Goal: Information Seeking & Learning: Learn about a topic

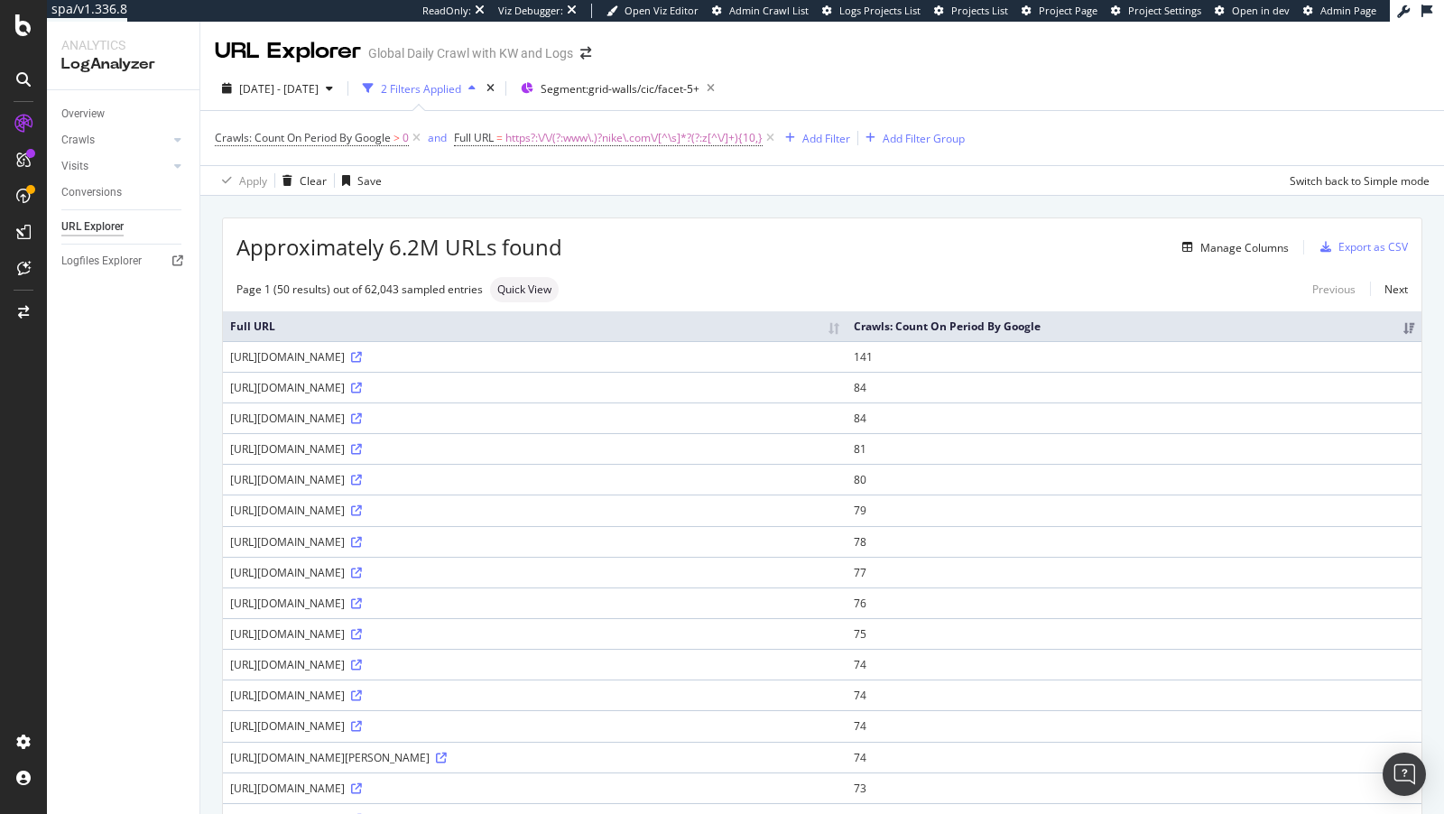
scroll to position [681, 0]
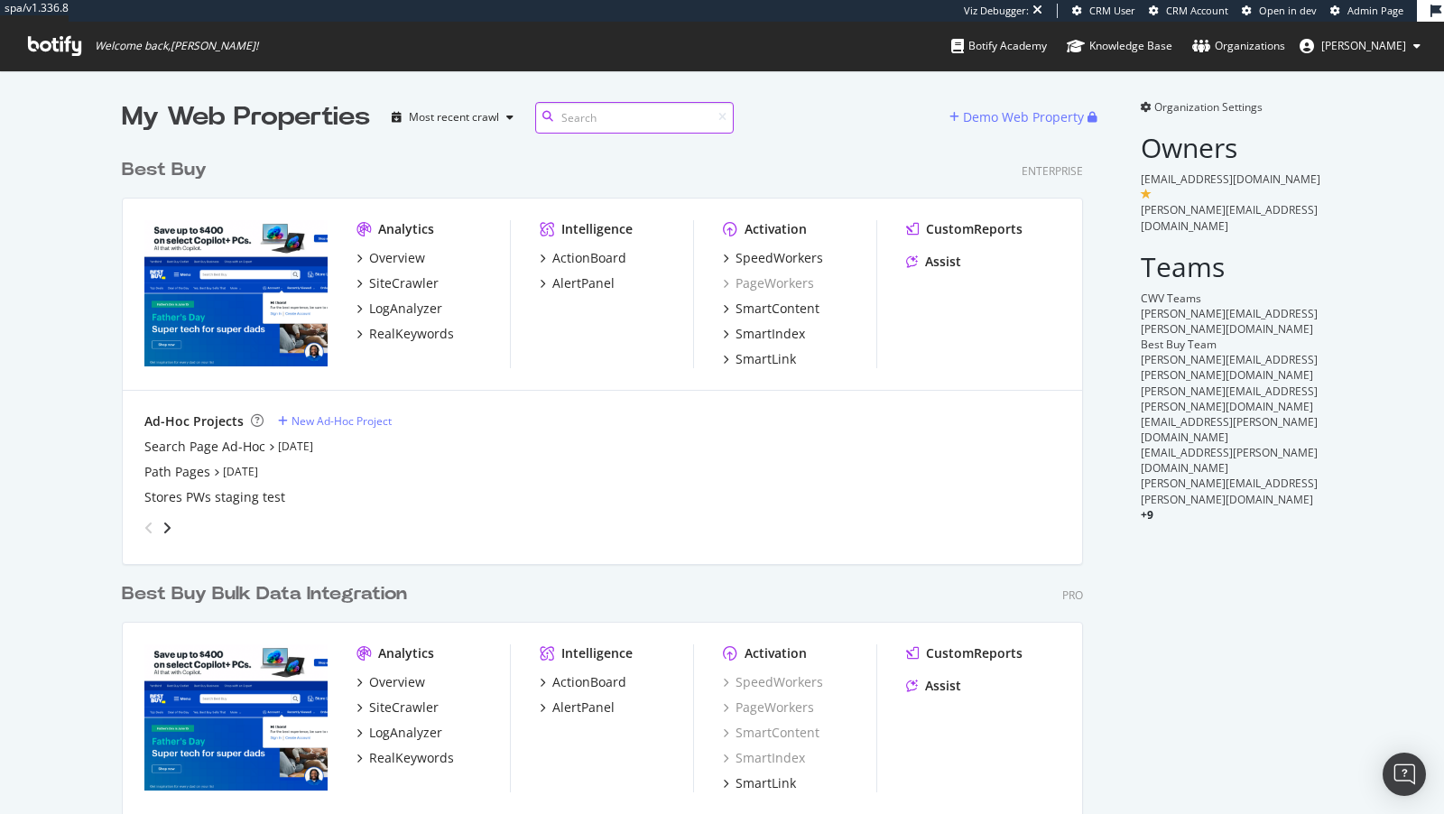
scroll to position [765, 976]
click at [402, 288] on div "SiteCrawler" at bounding box center [403, 283] width 69 height 18
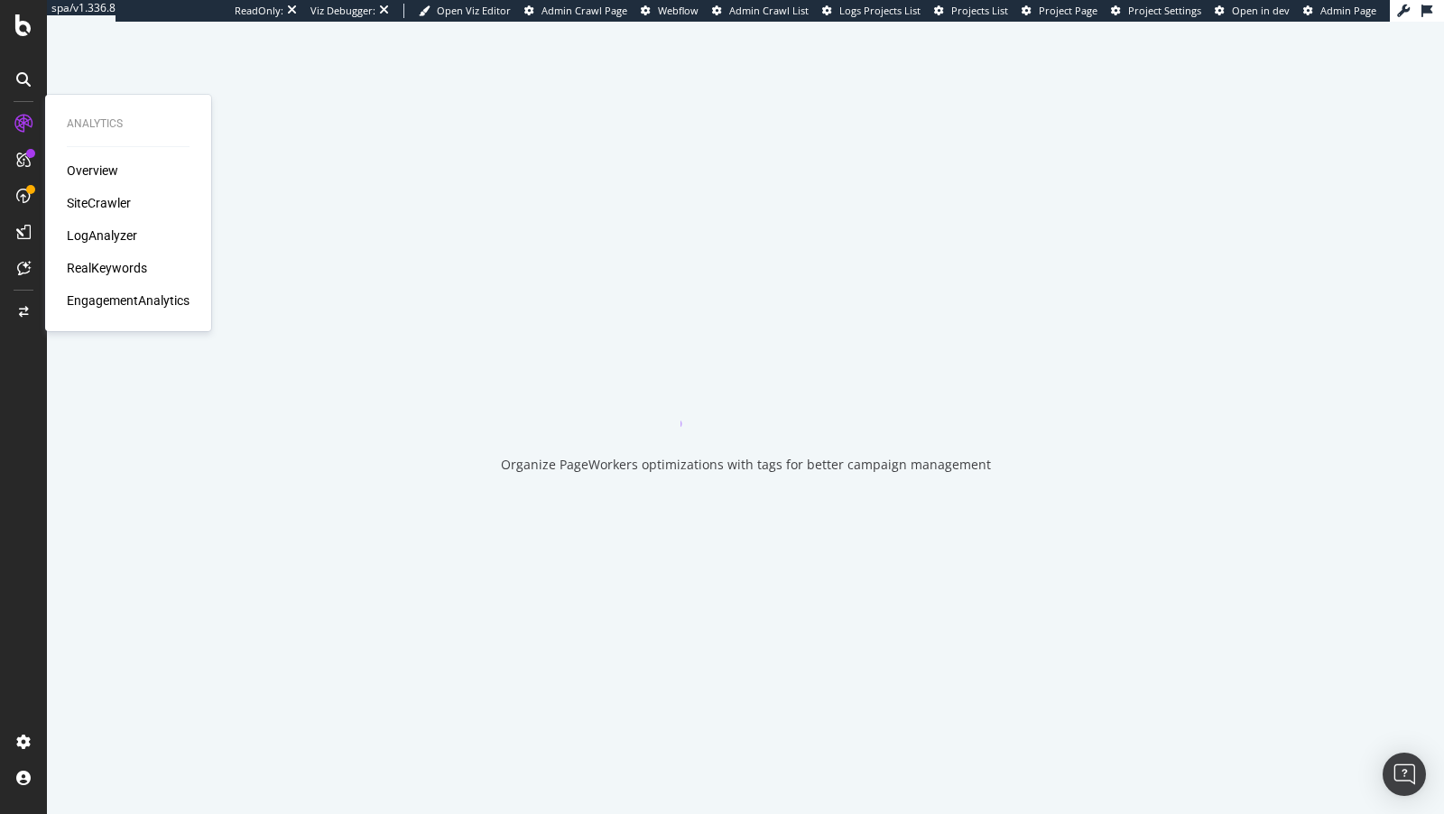
click at [97, 235] on div "LogAnalyzer" at bounding box center [102, 236] width 70 height 18
click at [94, 203] on div "SiteCrawler" at bounding box center [99, 203] width 64 height 18
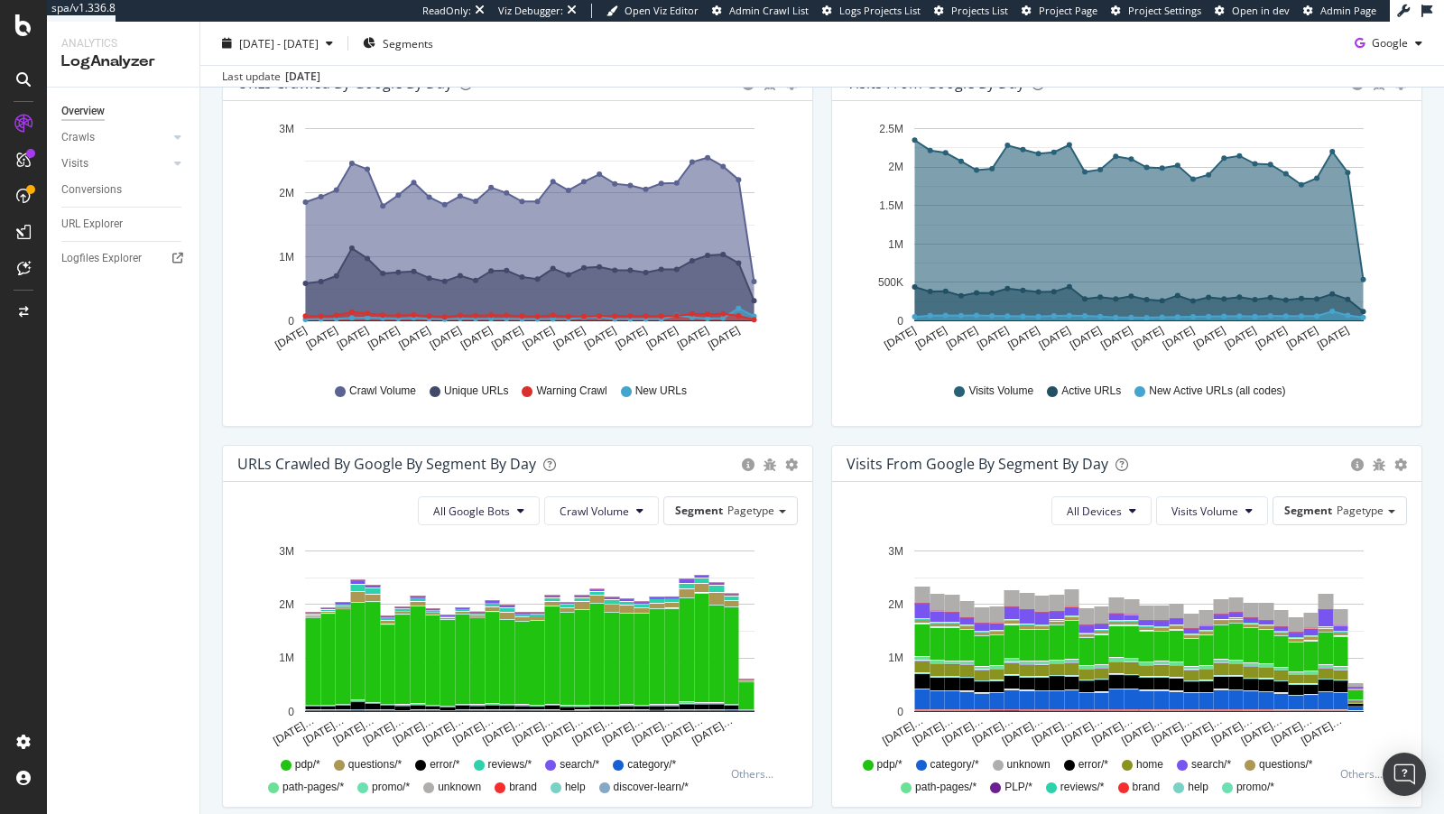
scroll to position [650, 0]
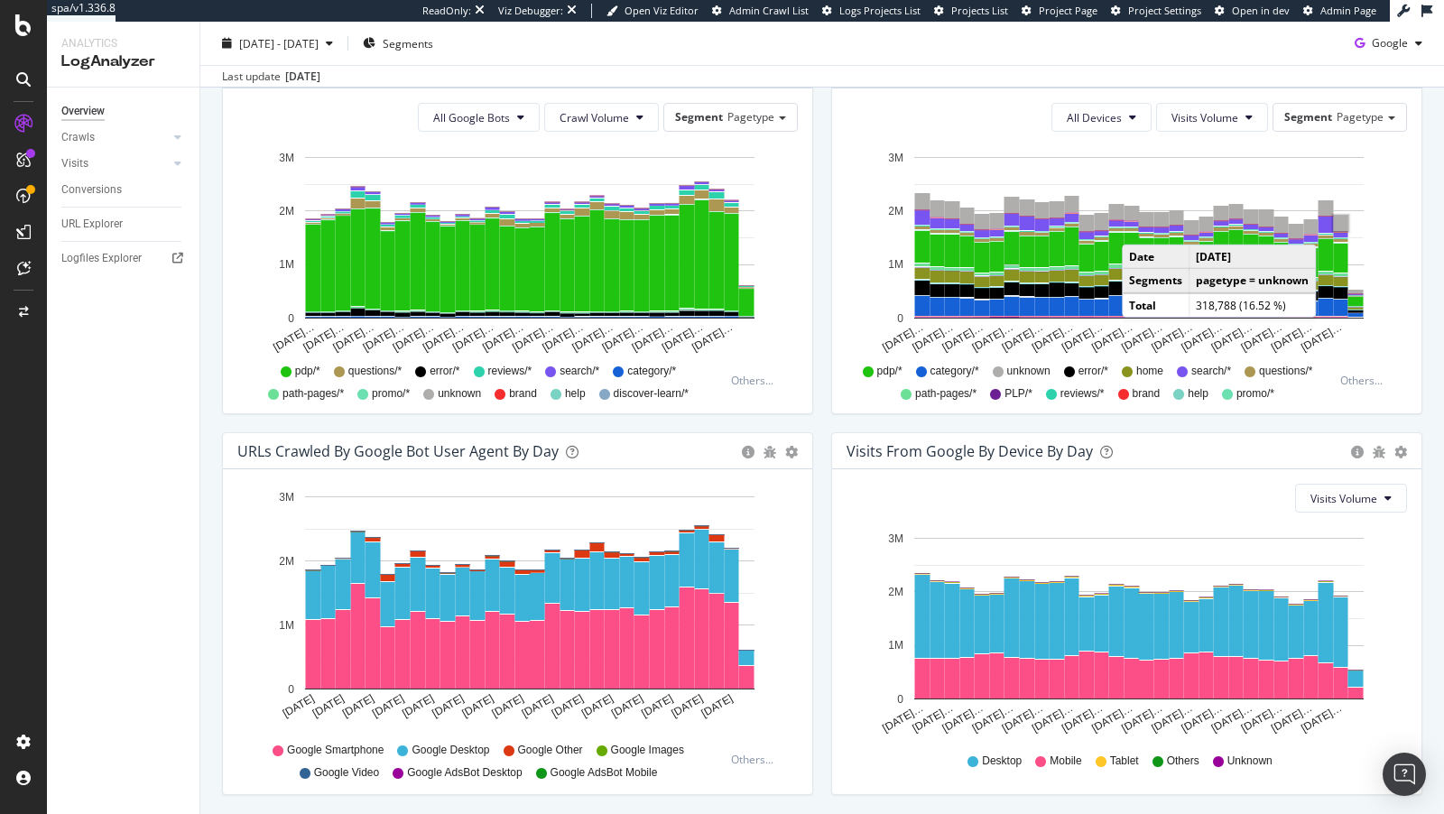
click at [1335, 225] on rect "A chart." at bounding box center [1341, 223] width 14 height 15
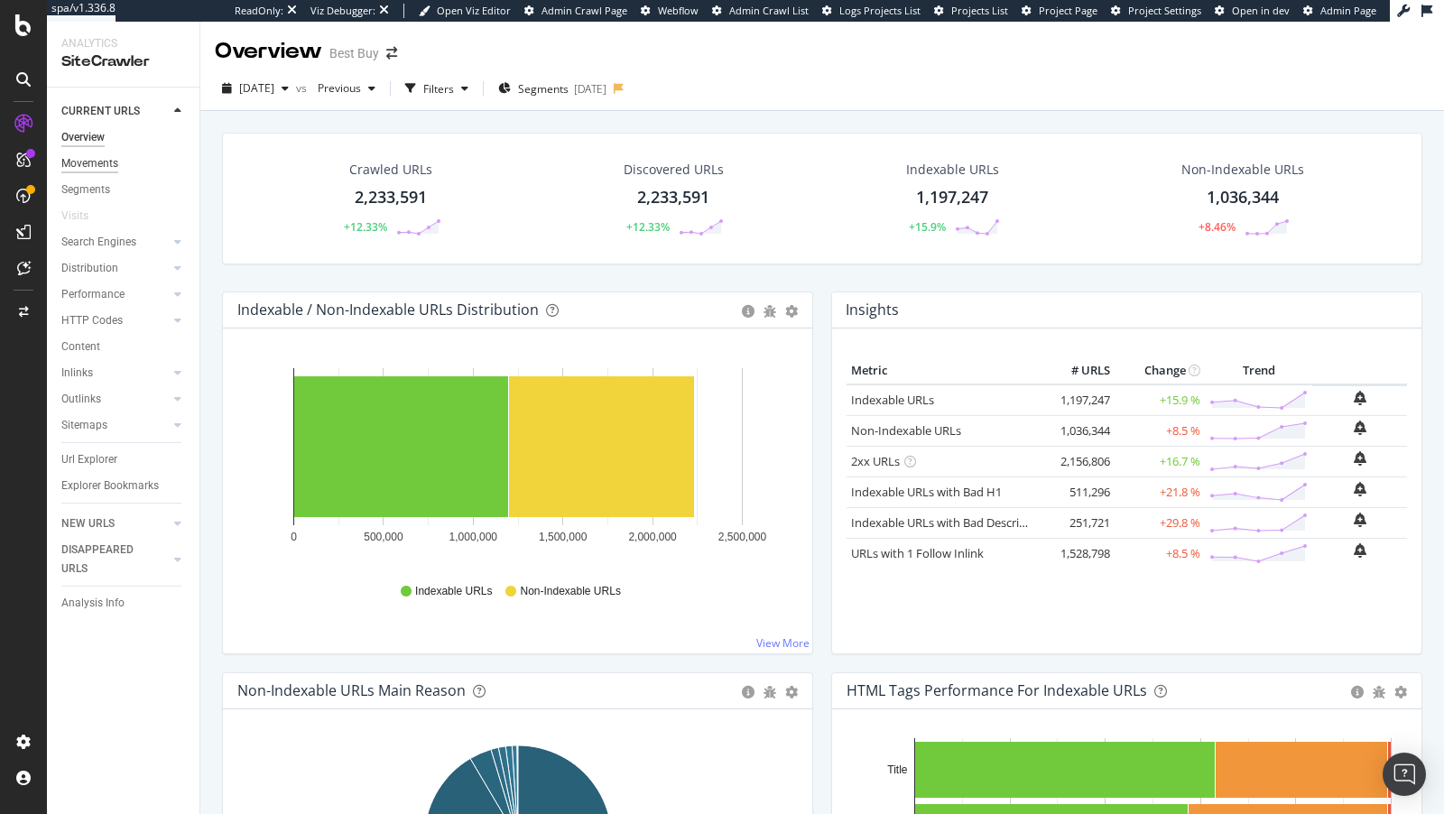
click at [92, 167] on div "Movements" at bounding box center [89, 163] width 57 height 19
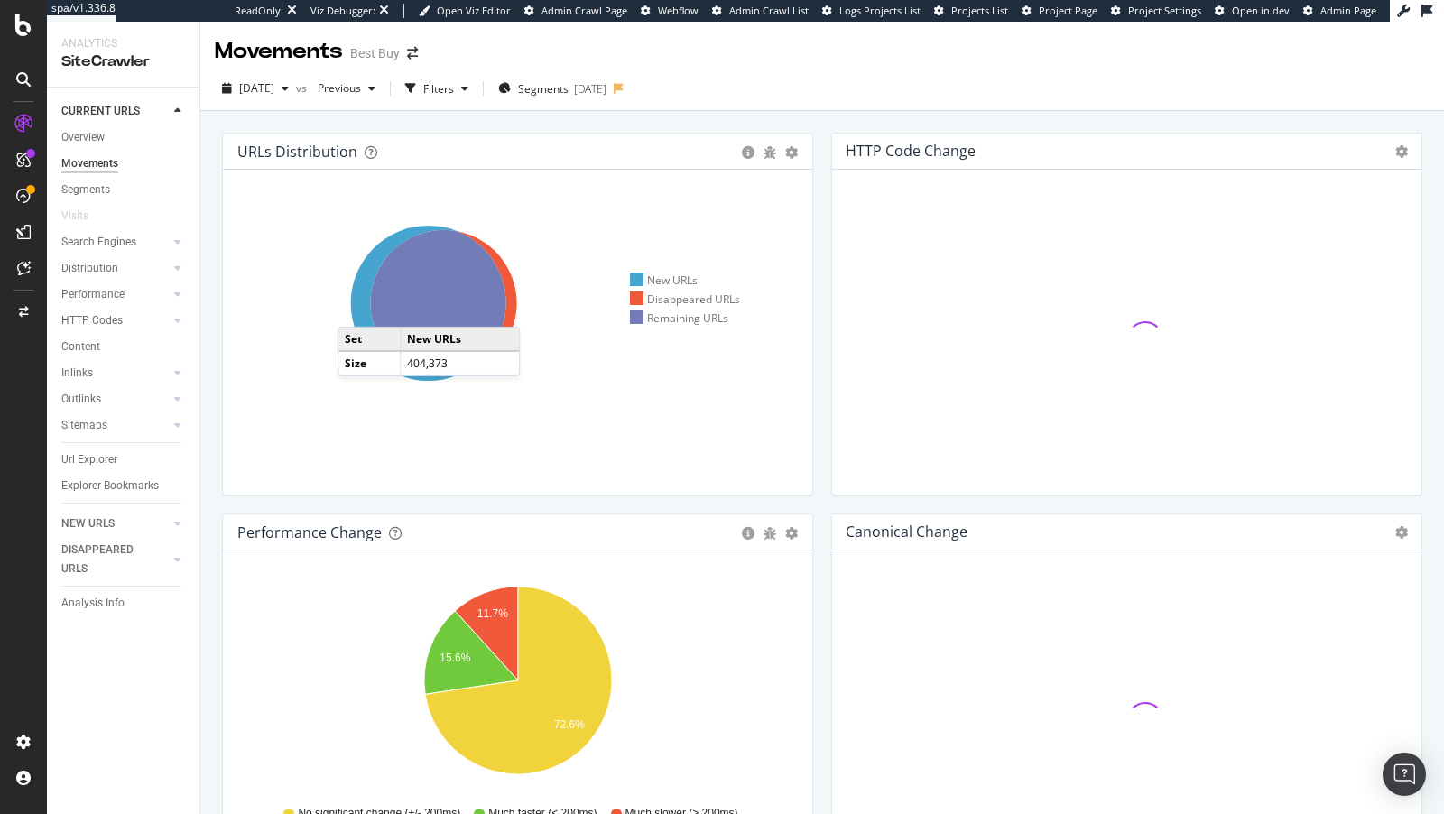
click at [356, 308] on icon at bounding box center [428, 303] width 155 height 155
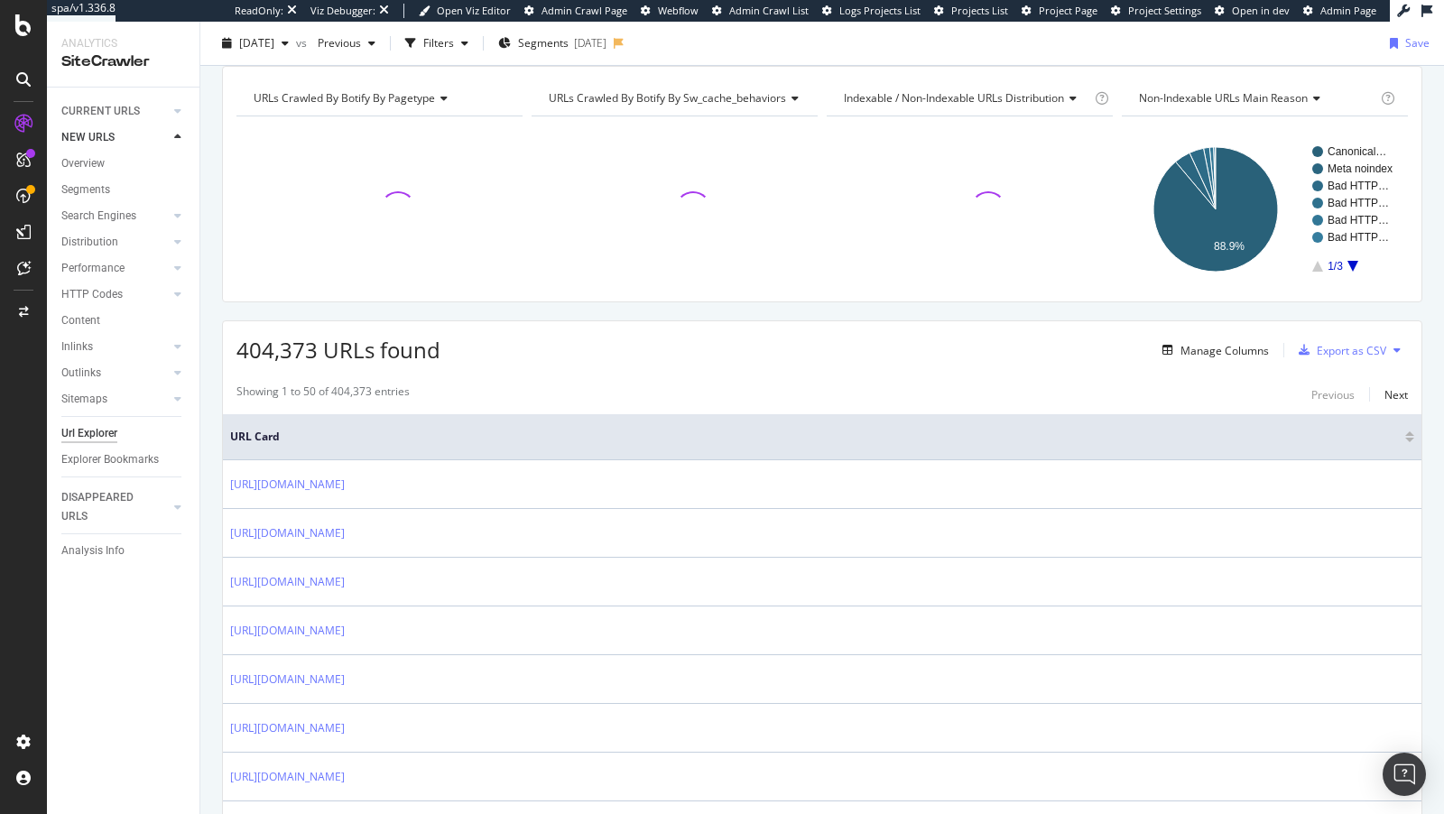
scroll to position [108, 0]
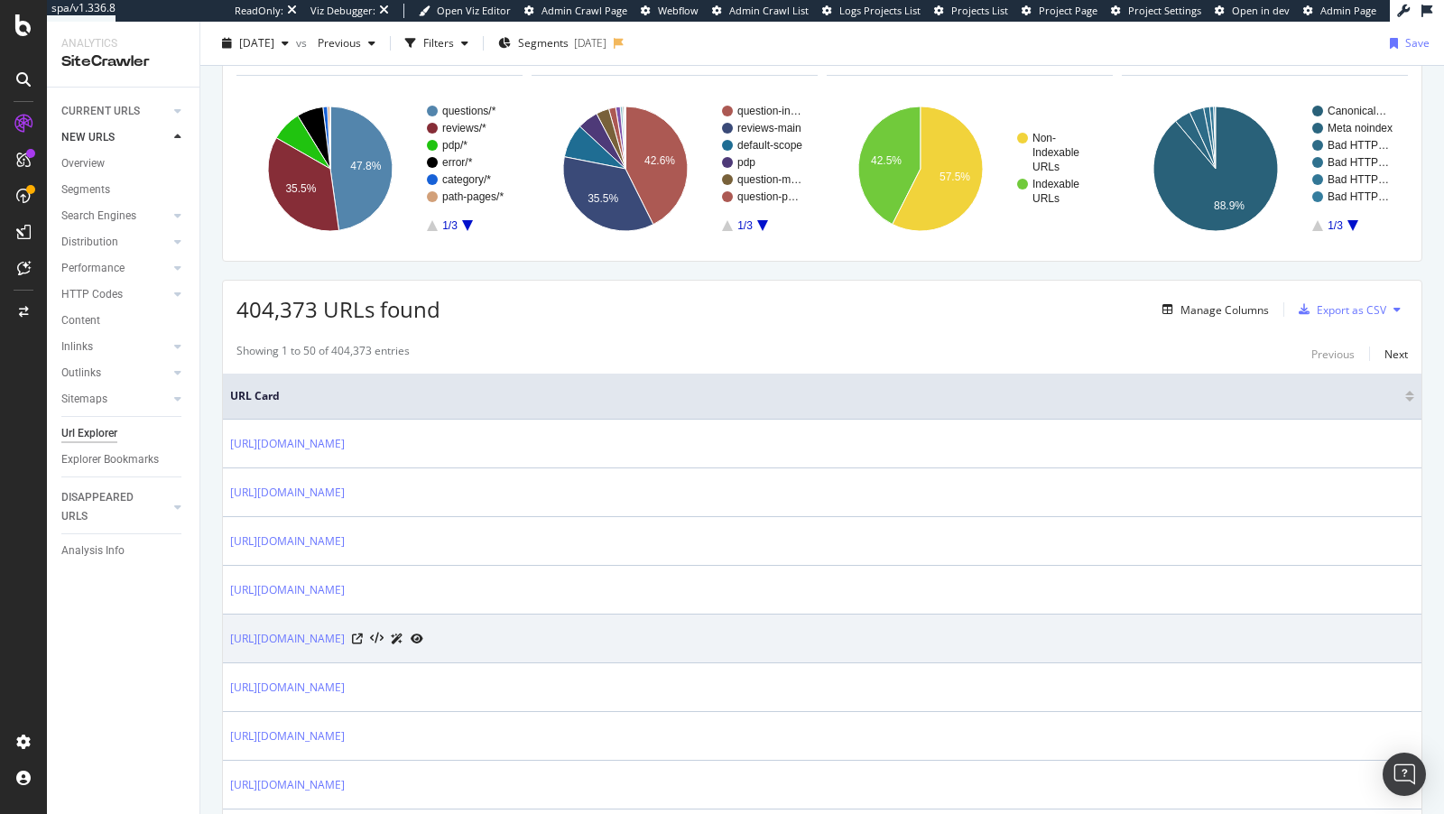
click at [423, 630] on div "https://www.bestbuy.com/site/headphones-on-sale/over-ear-on-ear-headphones-on-s…" at bounding box center [326, 638] width 193 height 19
click at [423, 634] on div at bounding box center [387, 638] width 71 height 19
click at [363, 634] on icon at bounding box center [357, 639] width 11 height 11
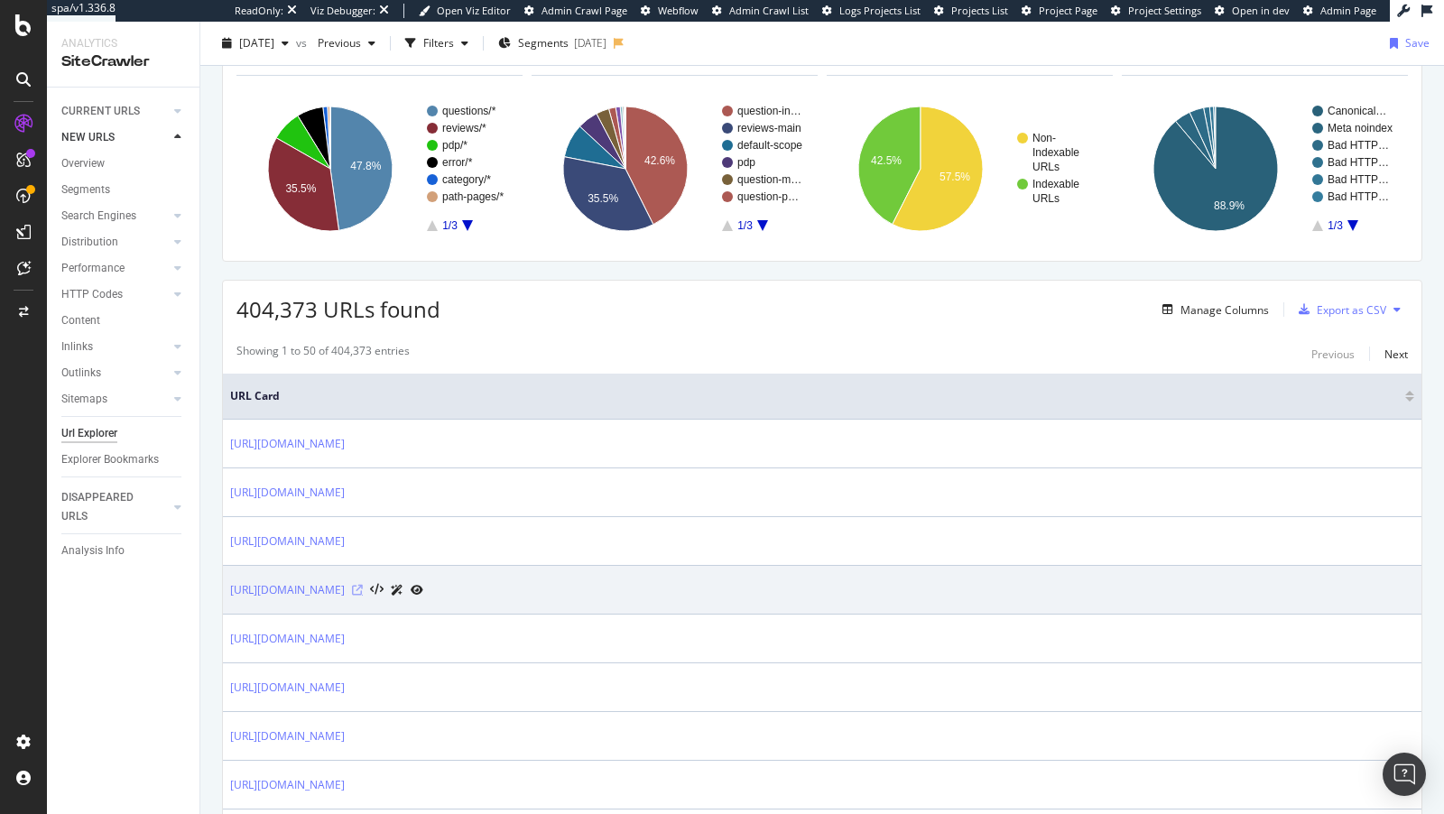
click at [363, 587] on icon at bounding box center [357, 590] width 11 height 11
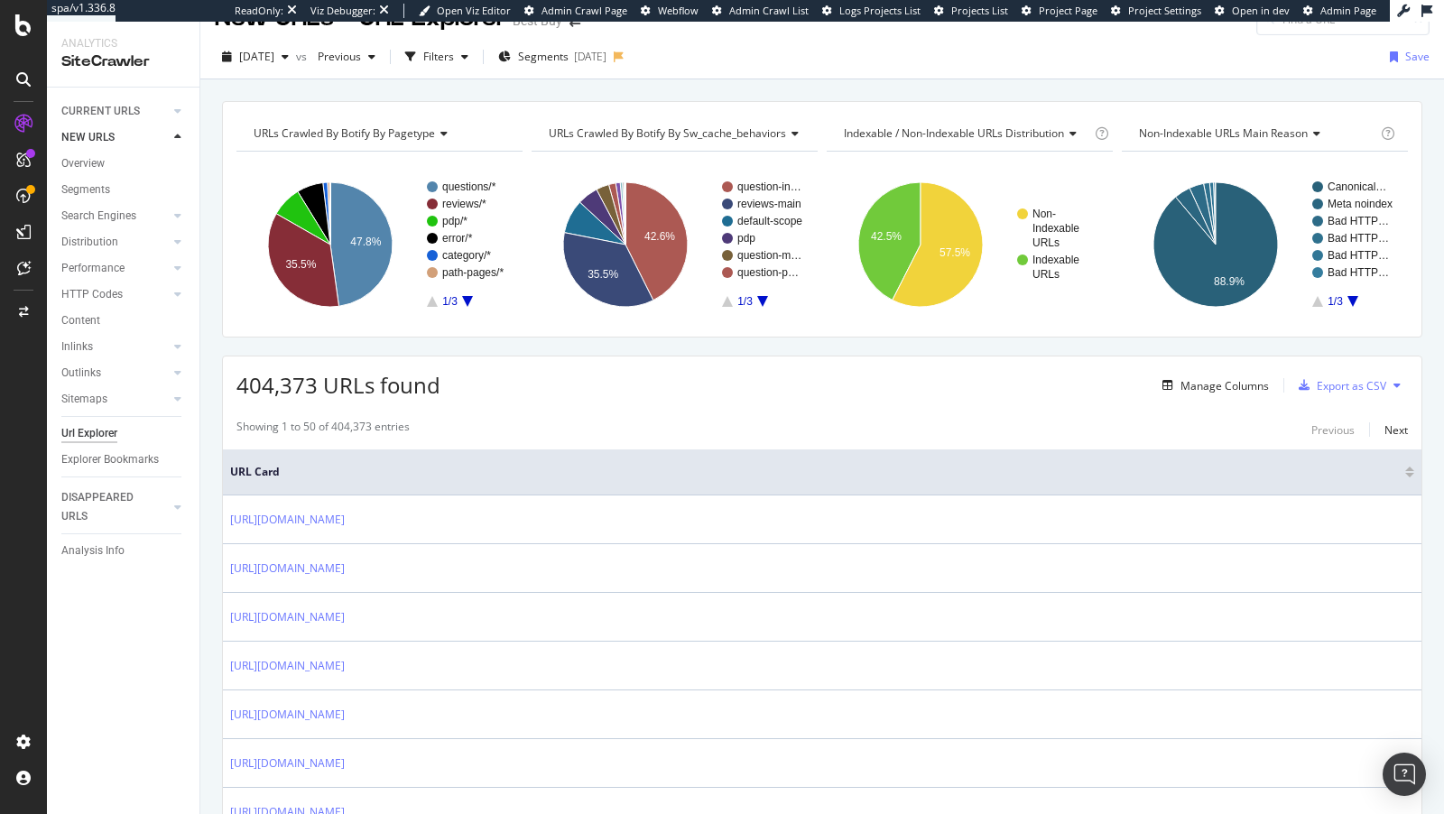
scroll to position [0, 0]
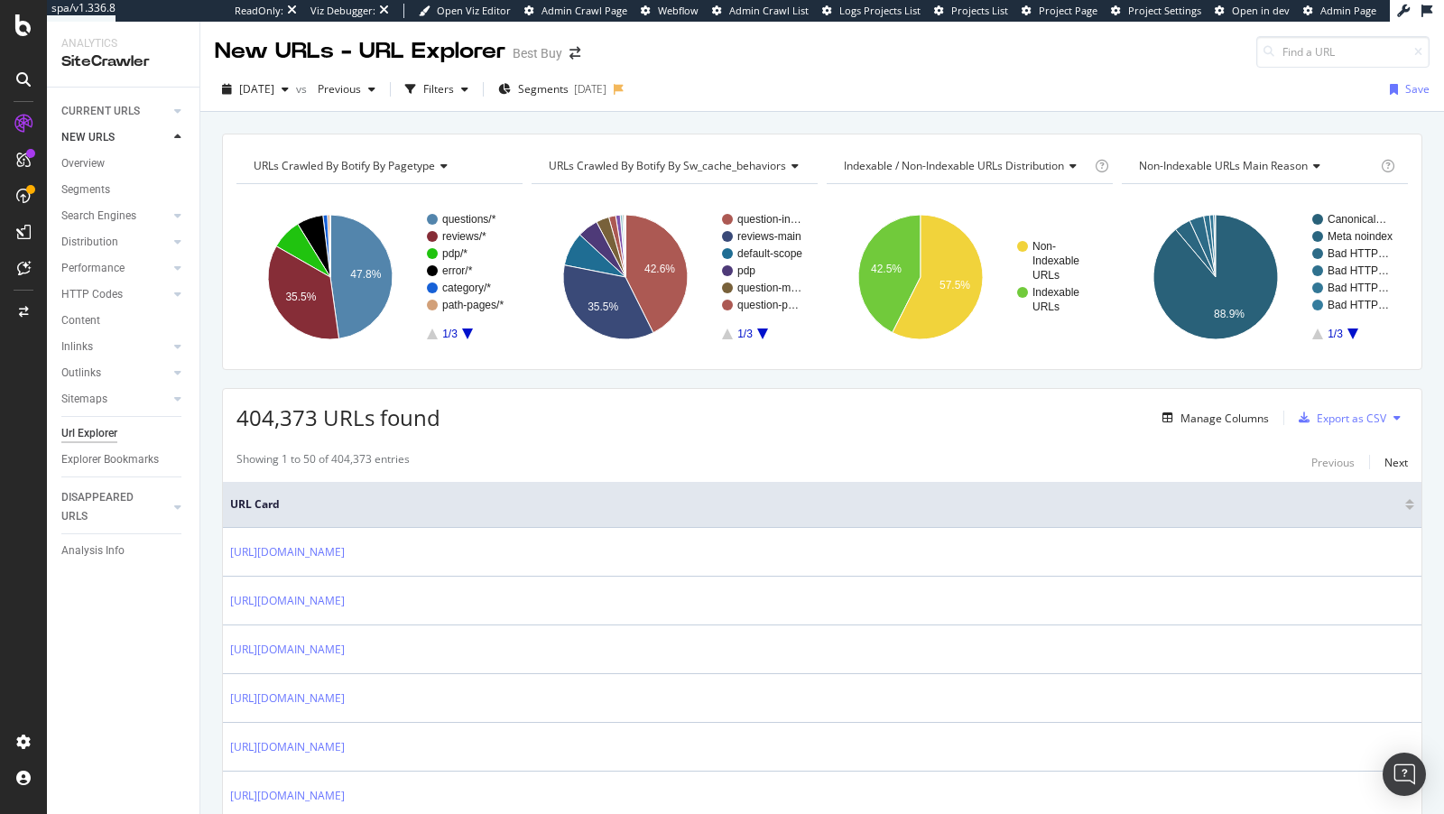
click at [700, 162] on span "URLs Crawled By Botify By sw_cache_behaviors" at bounding box center [667, 165] width 237 height 15
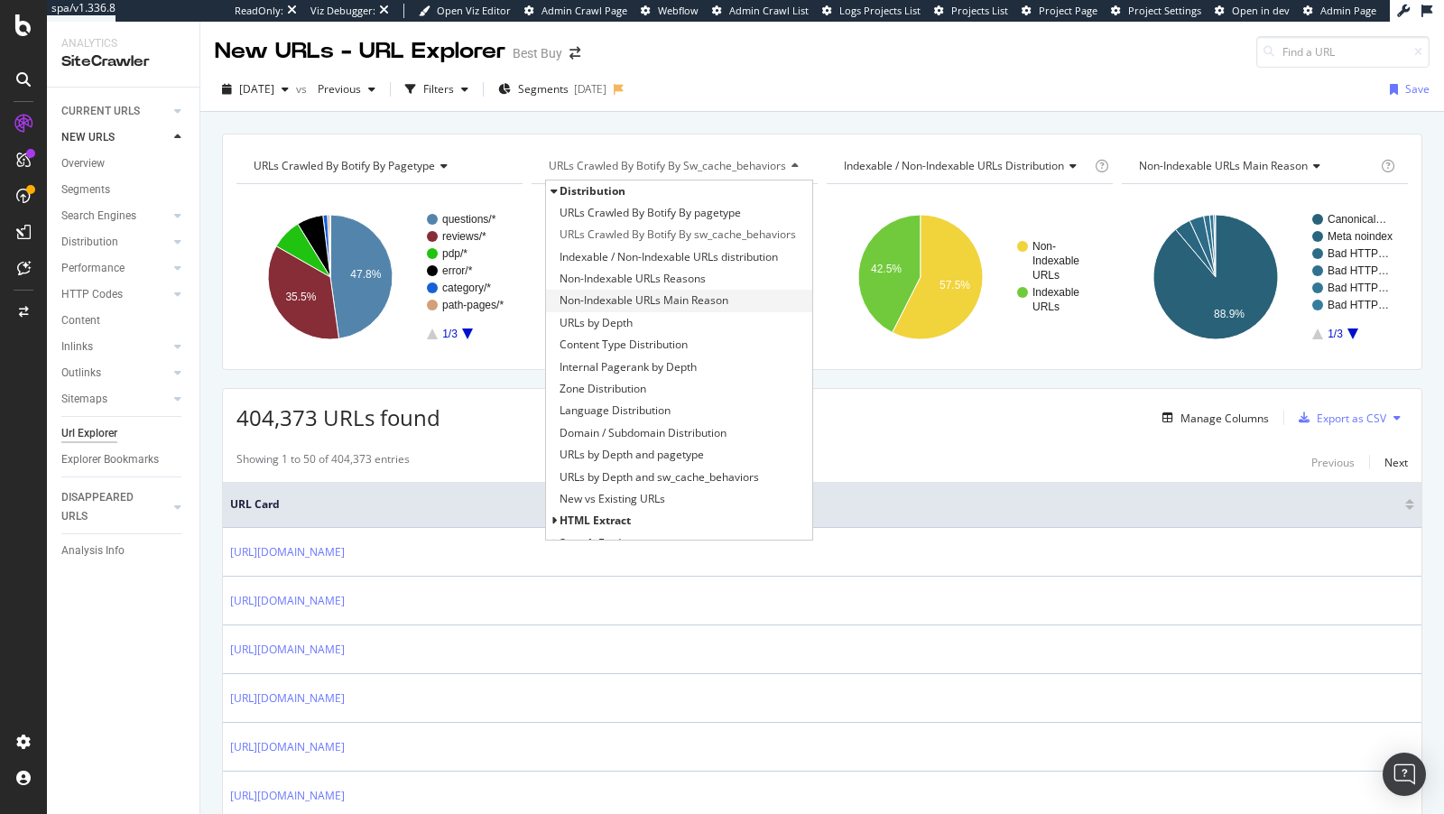
scroll to position [168, 0]
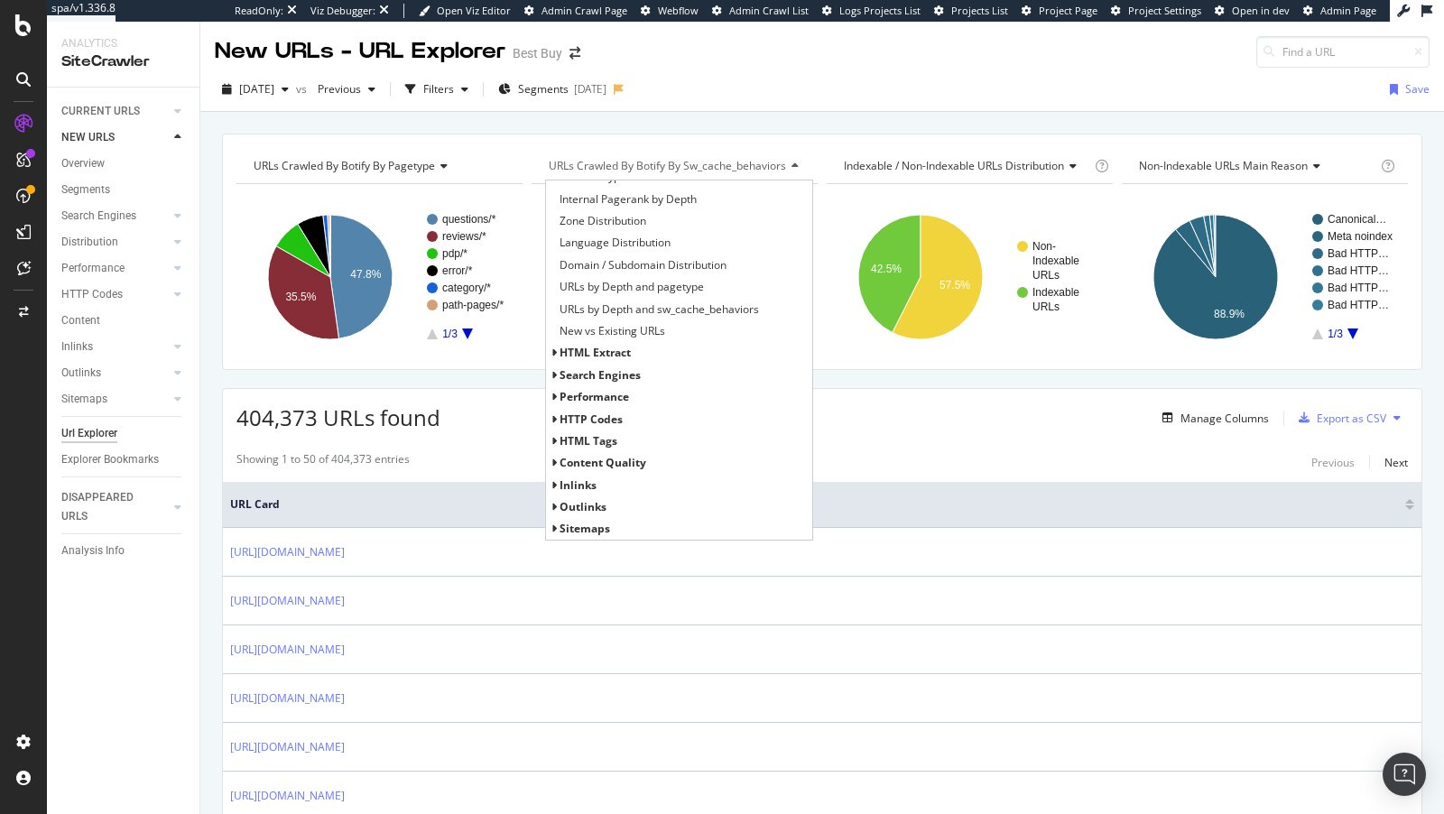
click at [593, 354] on span "HTML Extract" at bounding box center [595, 352] width 71 height 15
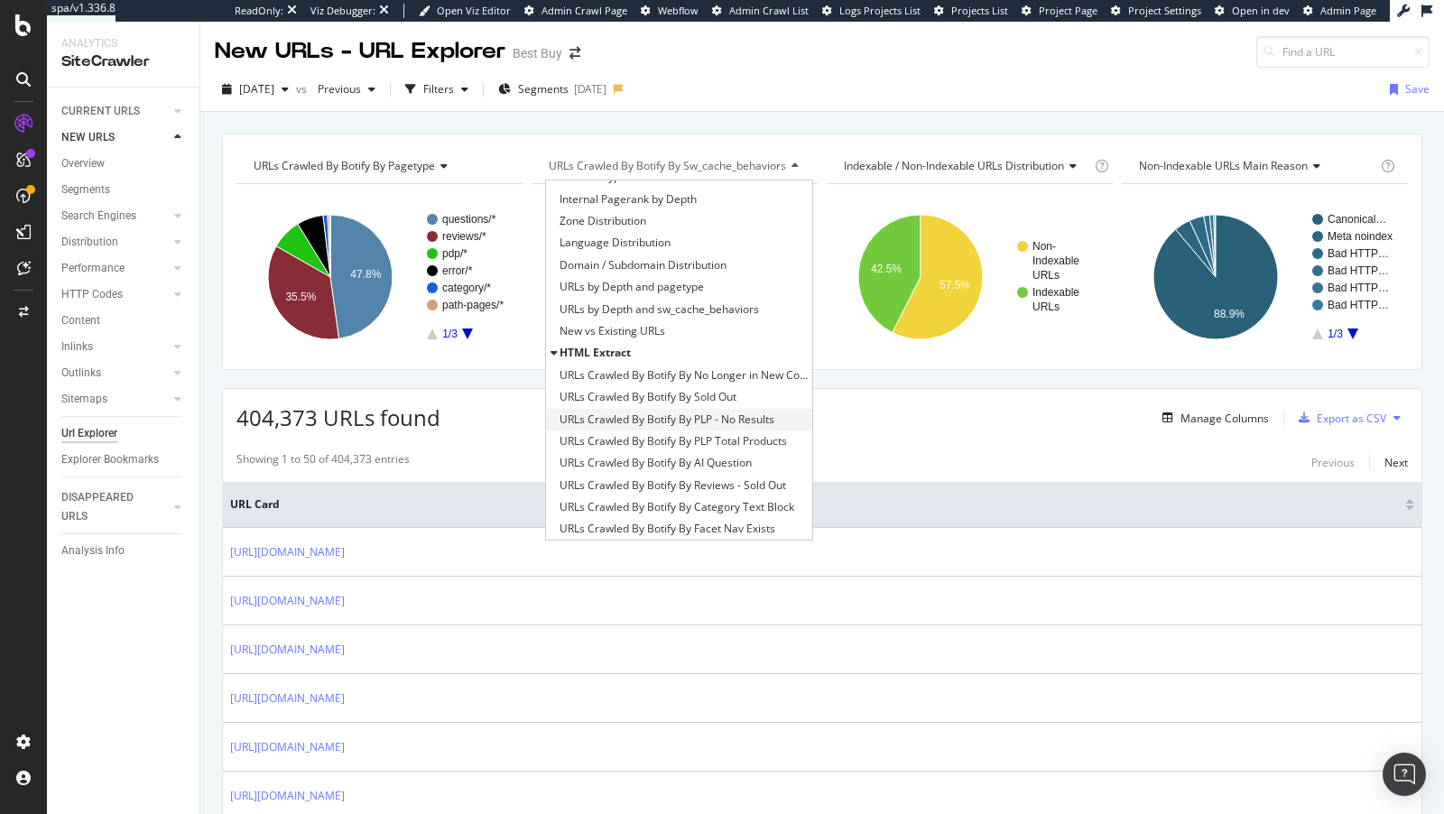
click at [694, 415] on span "URLs Crawled By Botify By PLP - No Results" at bounding box center [667, 420] width 215 height 18
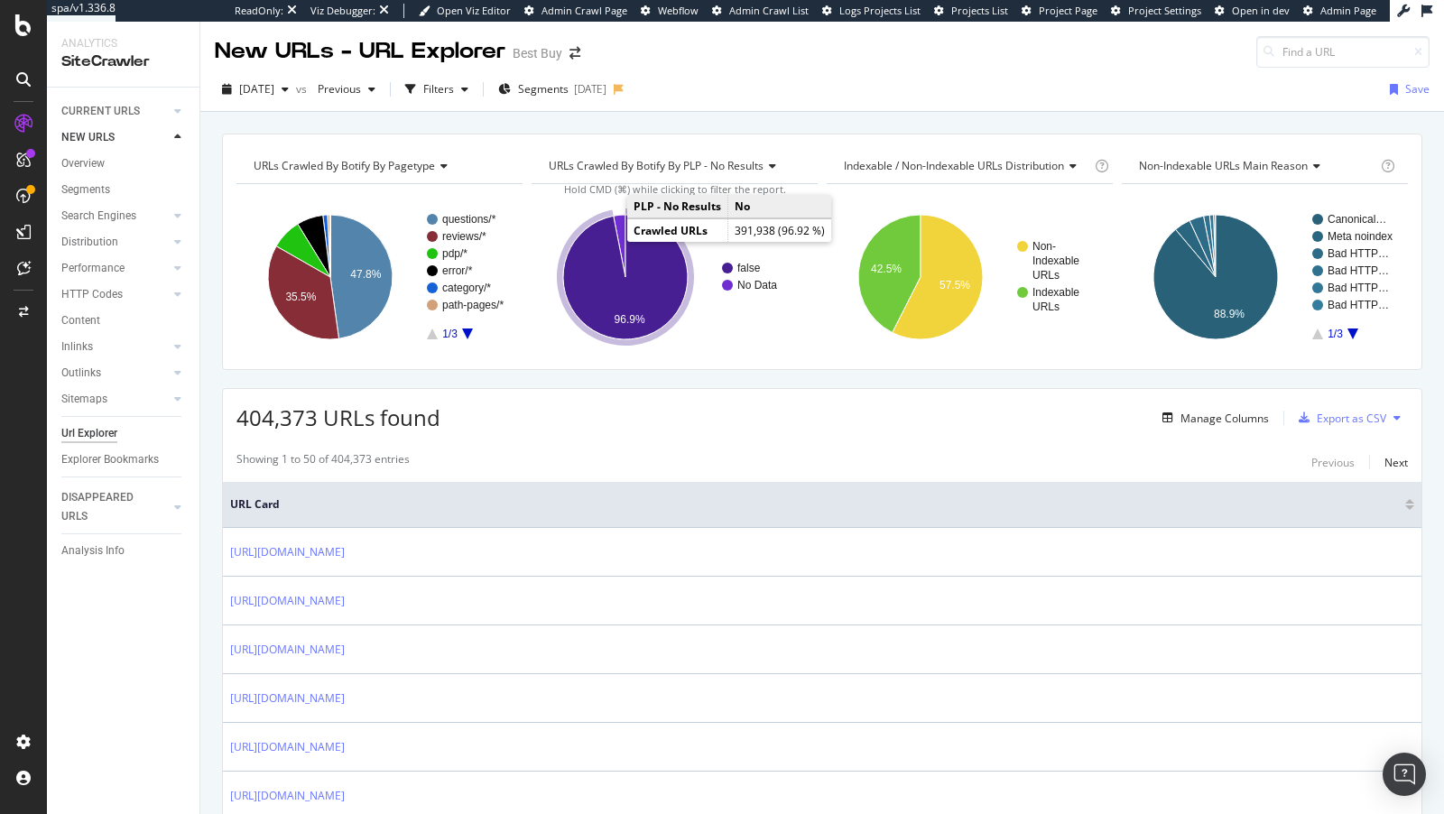
click at [604, 300] on icon "A chart." at bounding box center [625, 277] width 125 height 125
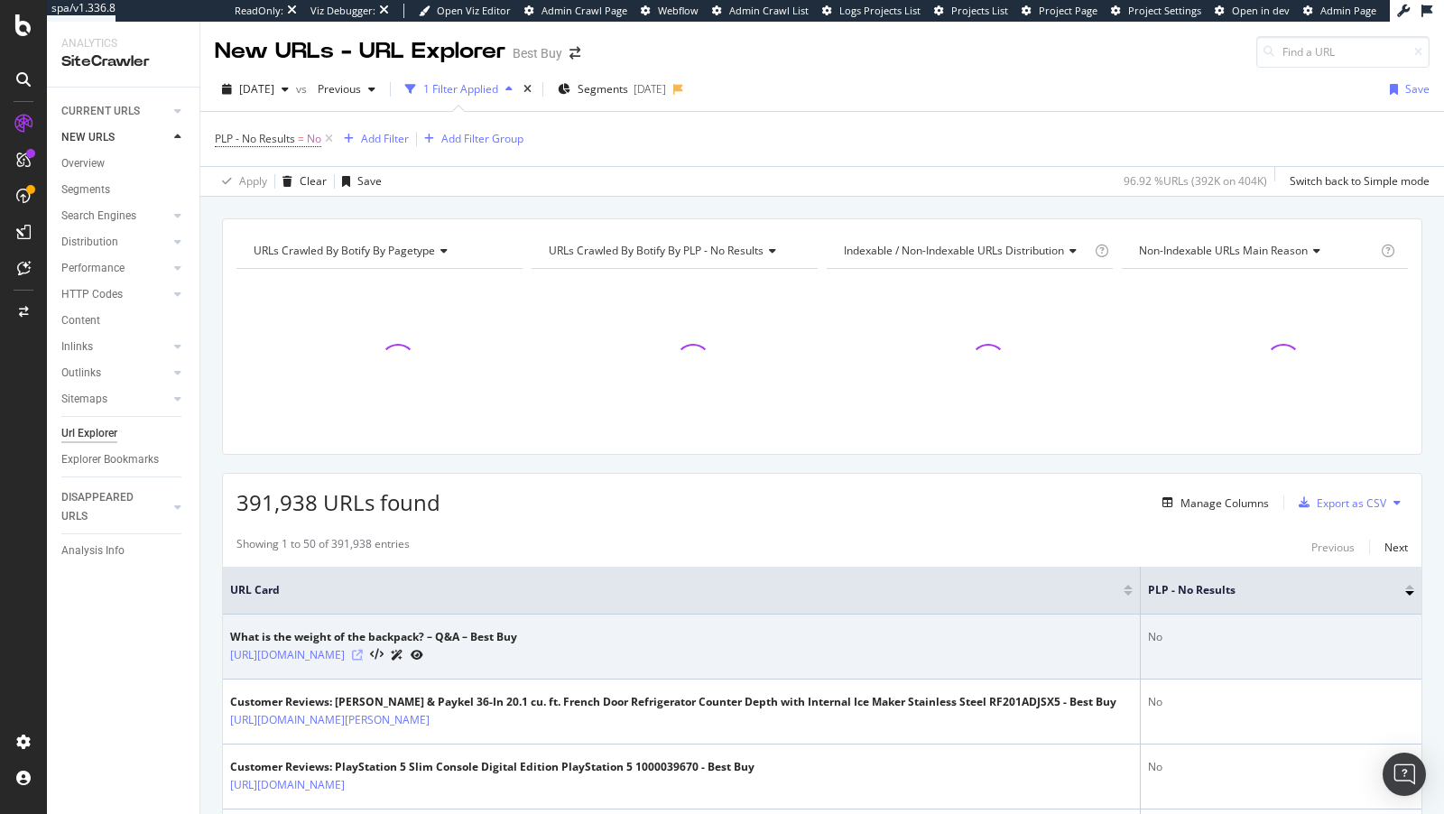
click at [363, 652] on icon at bounding box center [357, 655] width 11 height 11
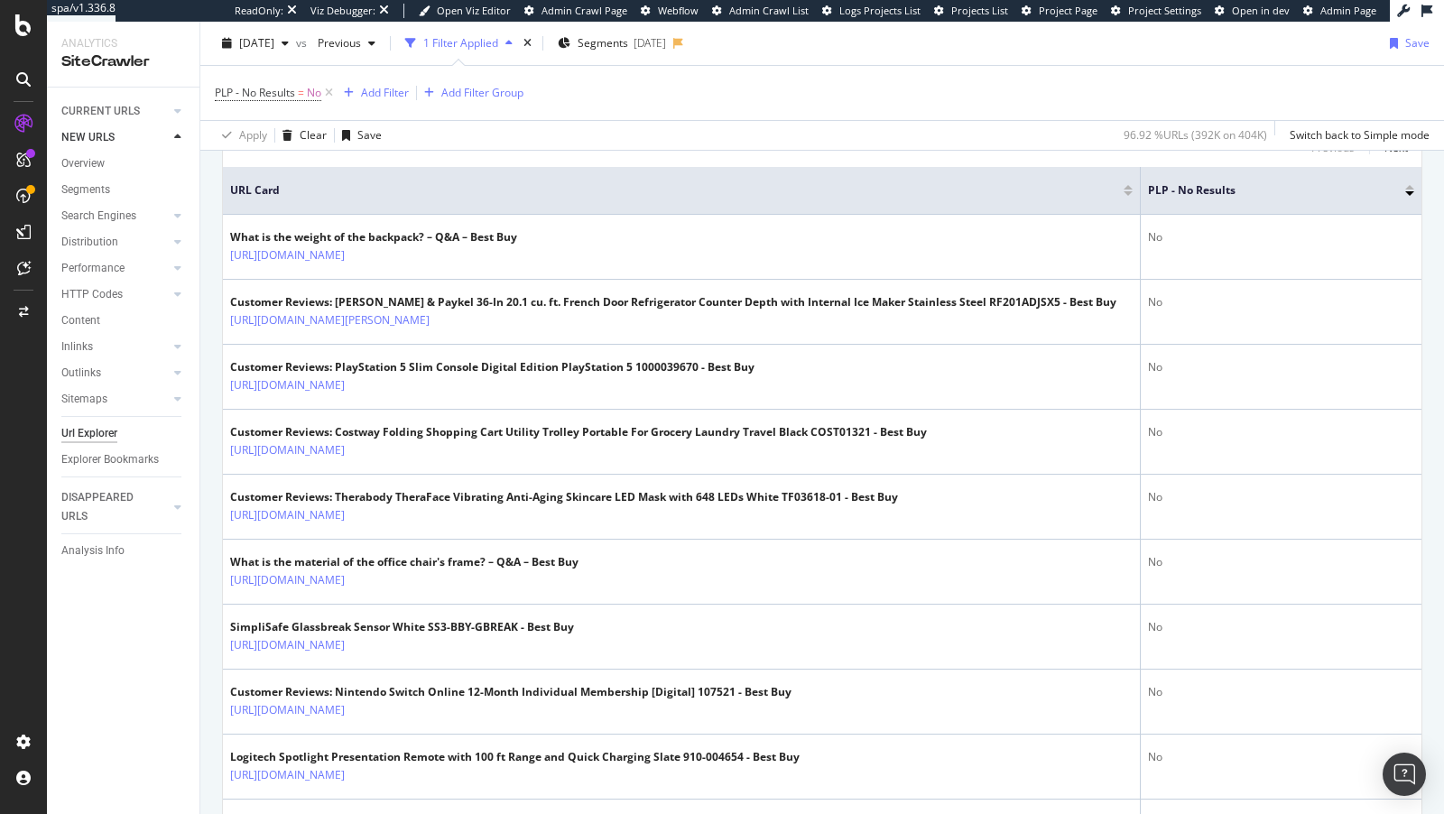
scroll to position [625, 0]
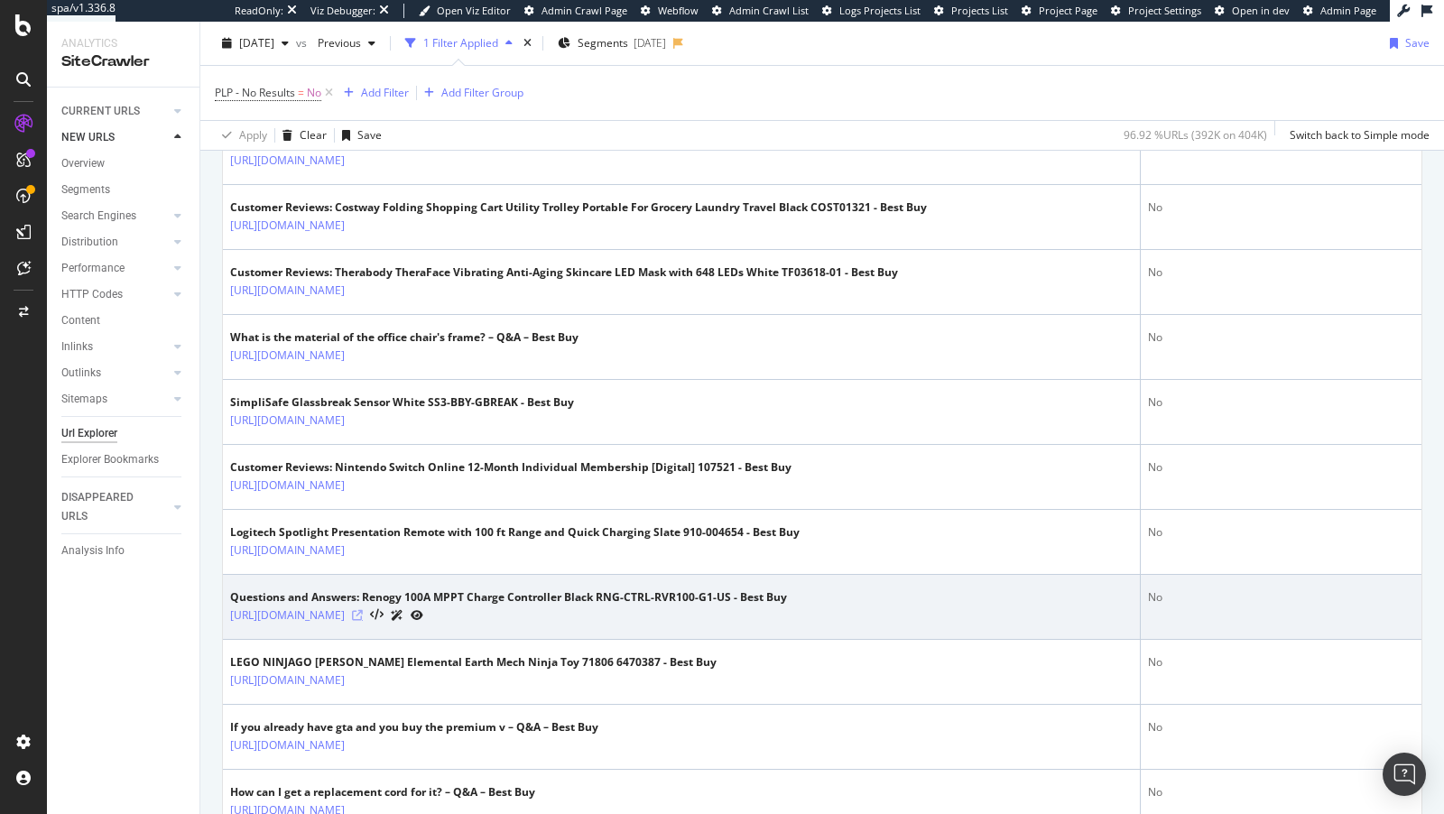
click at [363, 621] on icon at bounding box center [357, 615] width 11 height 11
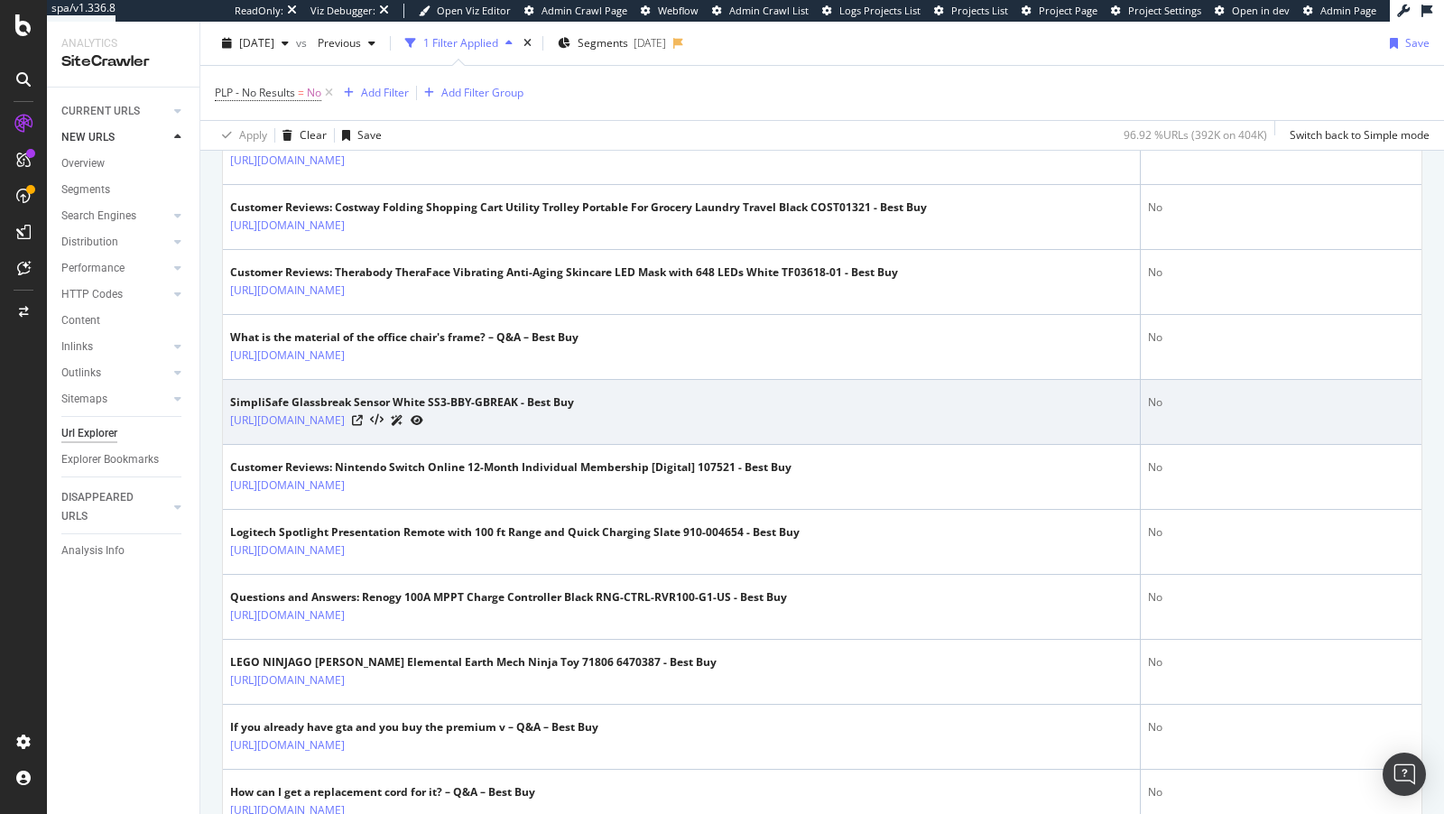
scroll to position [0, 0]
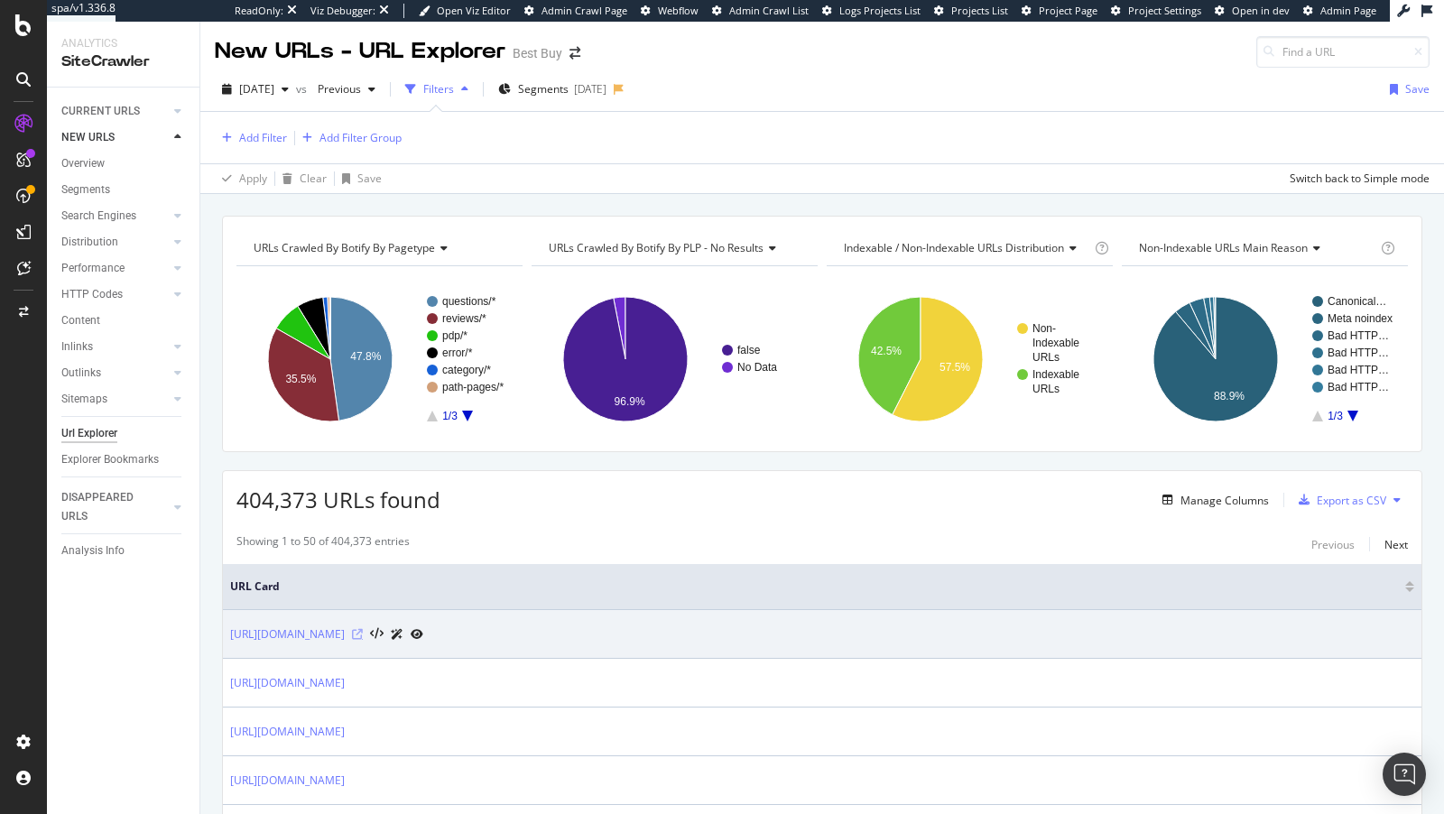
click at [363, 632] on icon at bounding box center [357, 634] width 11 height 11
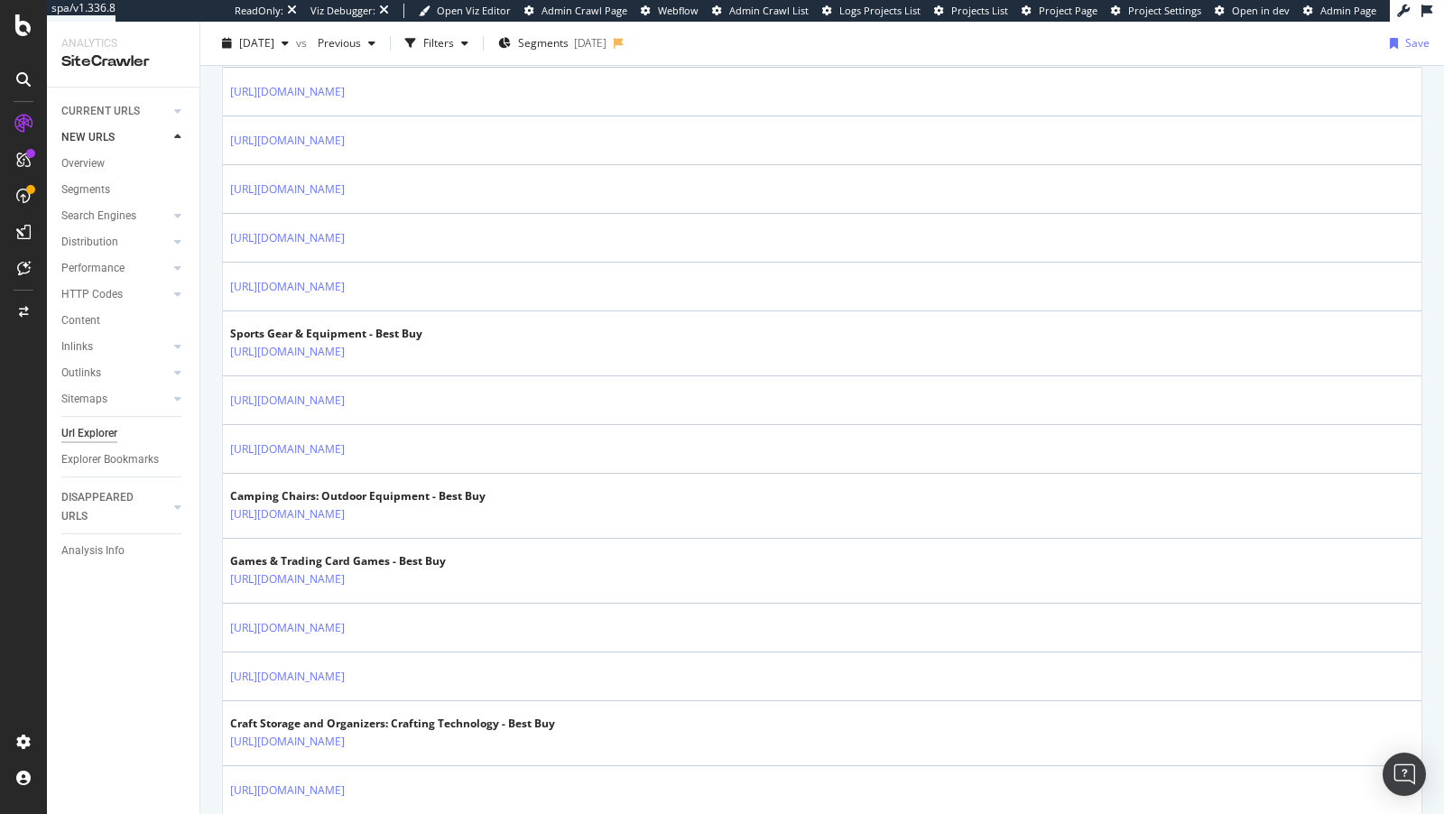
scroll to position [1125, 0]
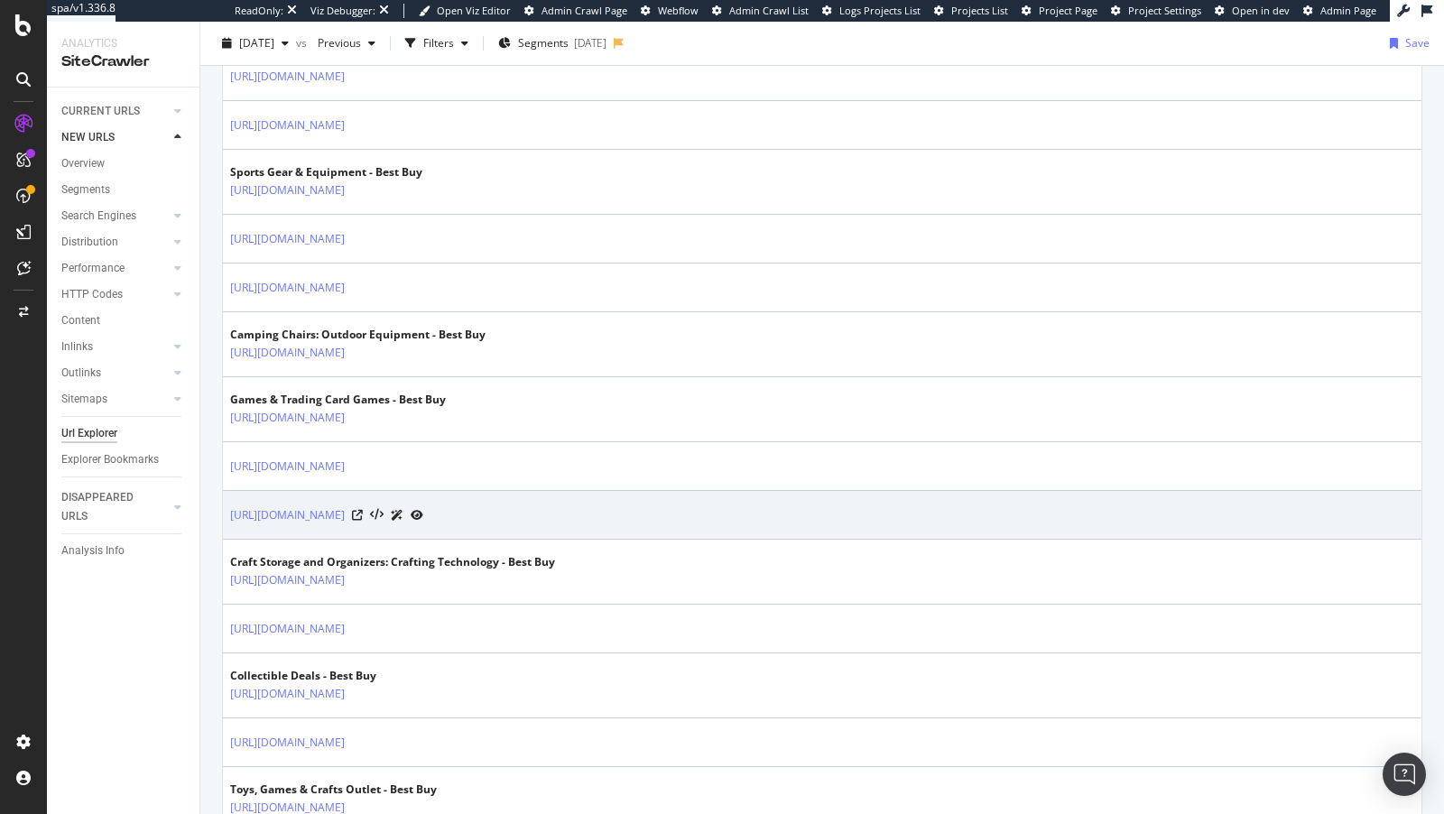
click at [423, 505] on div at bounding box center [387, 514] width 71 height 19
click at [363, 510] on icon at bounding box center [357, 515] width 11 height 11
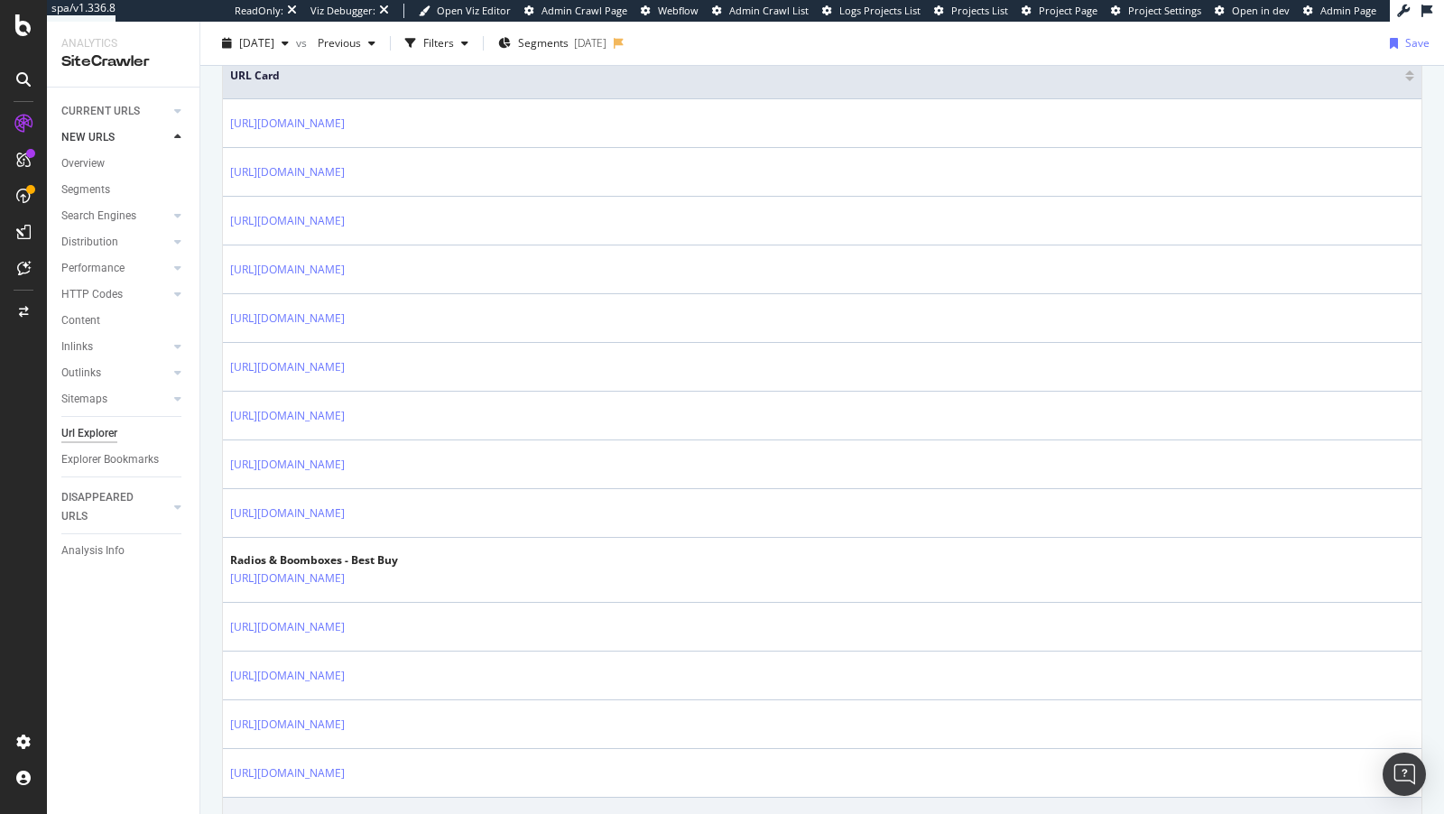
scroll to position [0, 0]
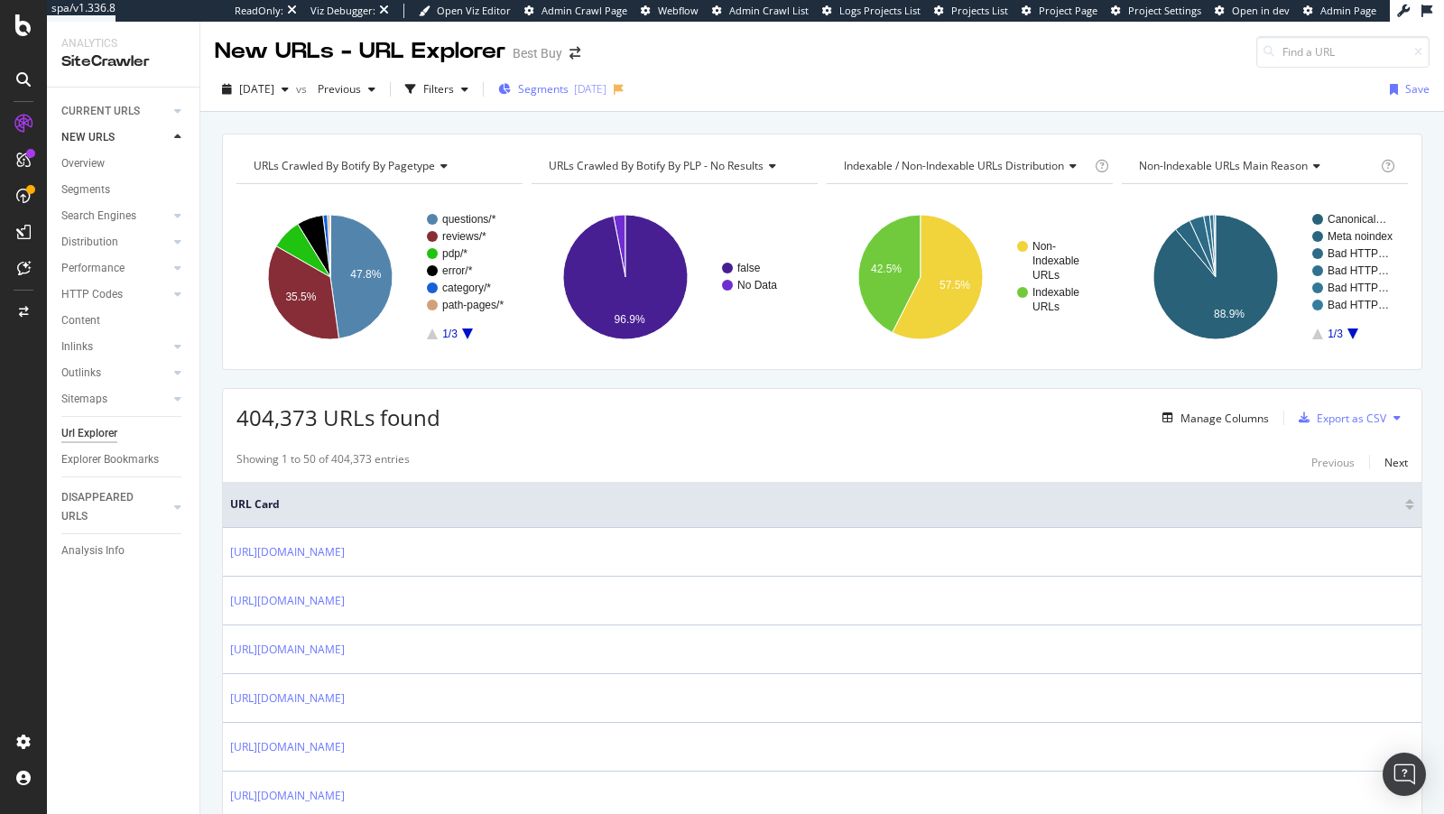
click at [549, 88] on div "Segments 2025-08-19" at bounding box center [552, 88] width 108 height 15
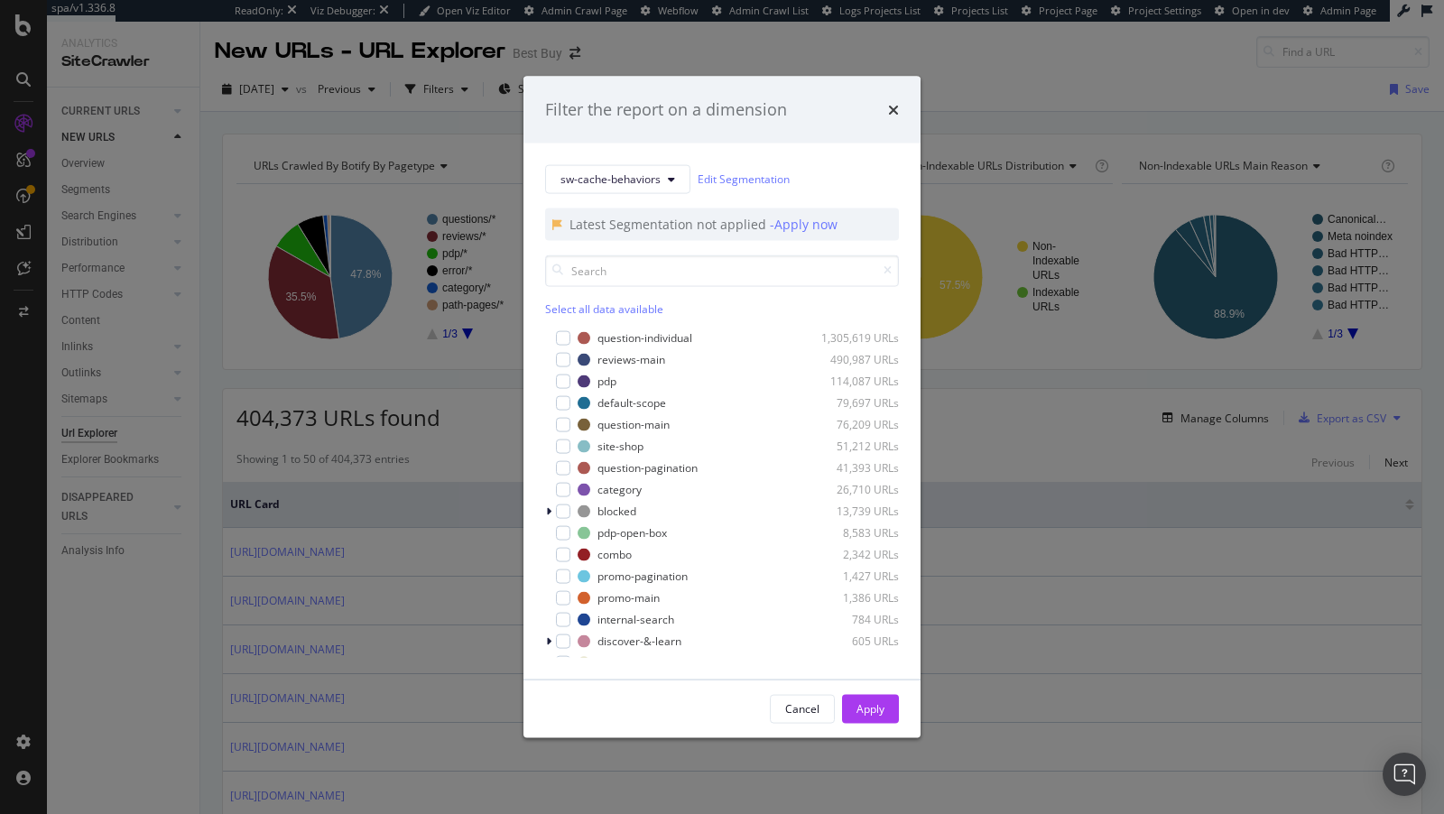
click at [453, 85] on div "Filter the report on a dimension sw-cache-behaviors Edit Segmentation Latest Se…" at bounding box center [722, 407] width 1444 height 814
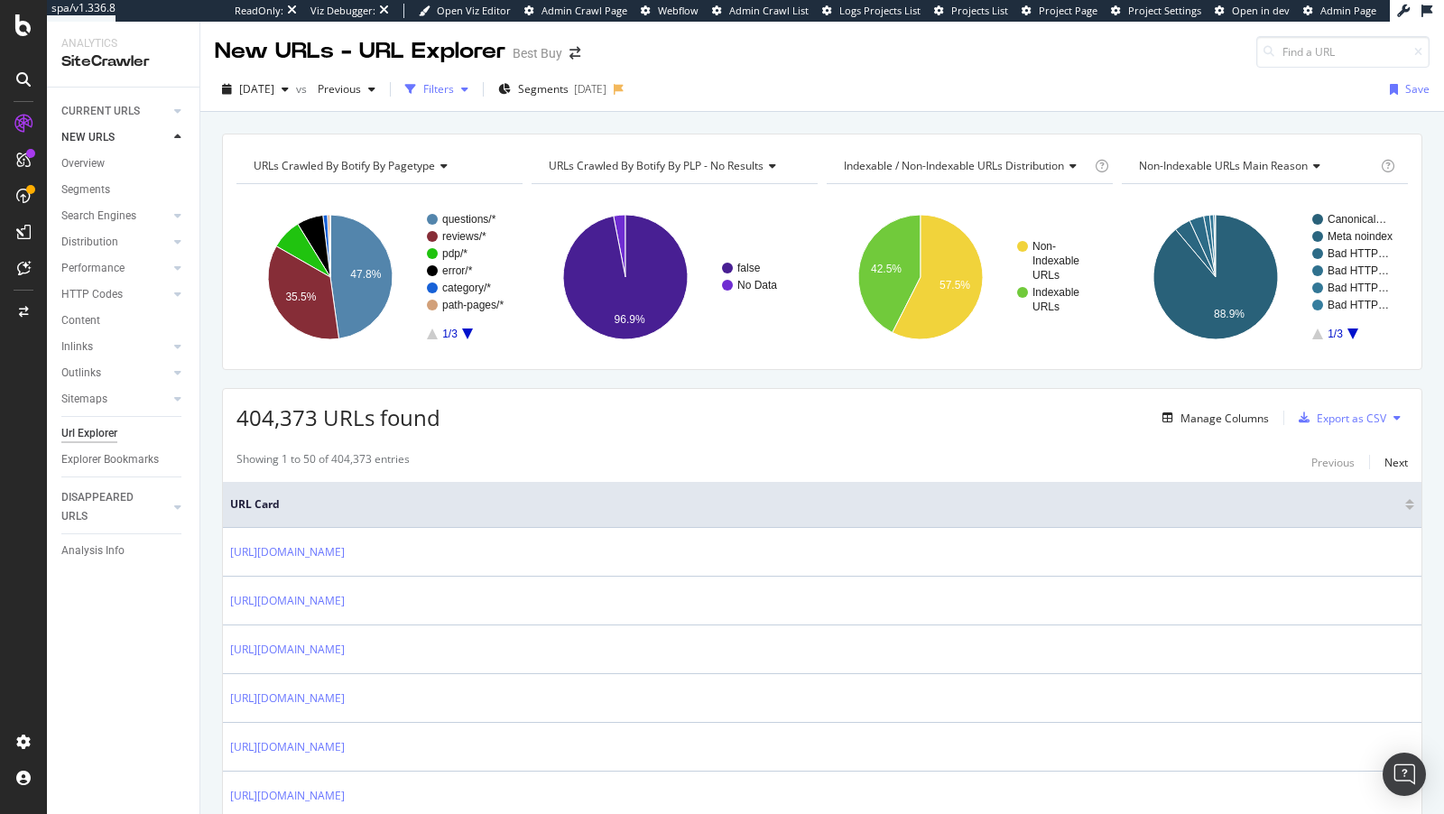
click at [476, 90] on div "button" at bounding box center [465, 89] width 22 height 11
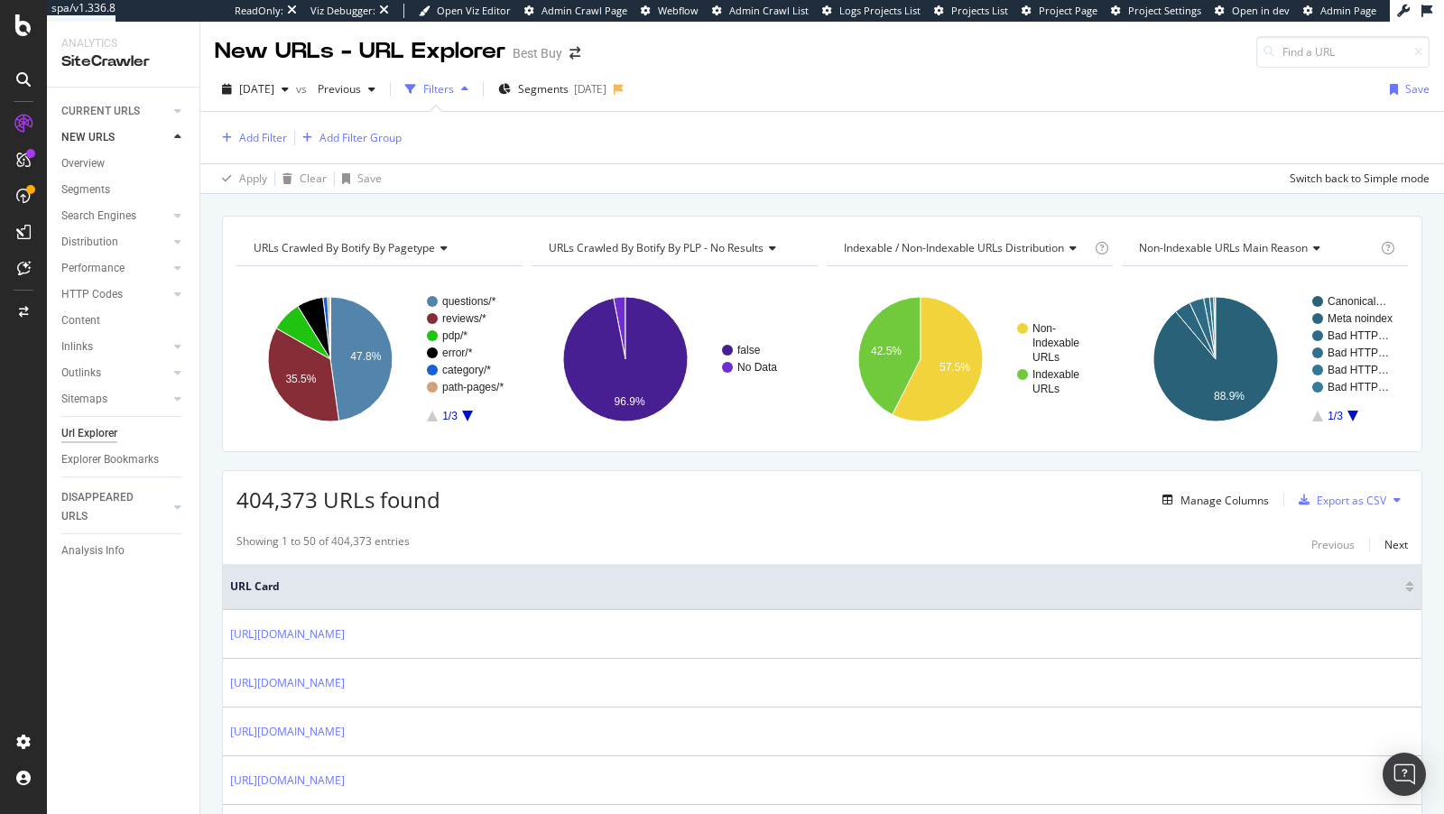
click at [100, 122] on div "CURRENT URLS" at bounding box center [130, 111] width 138 height 26
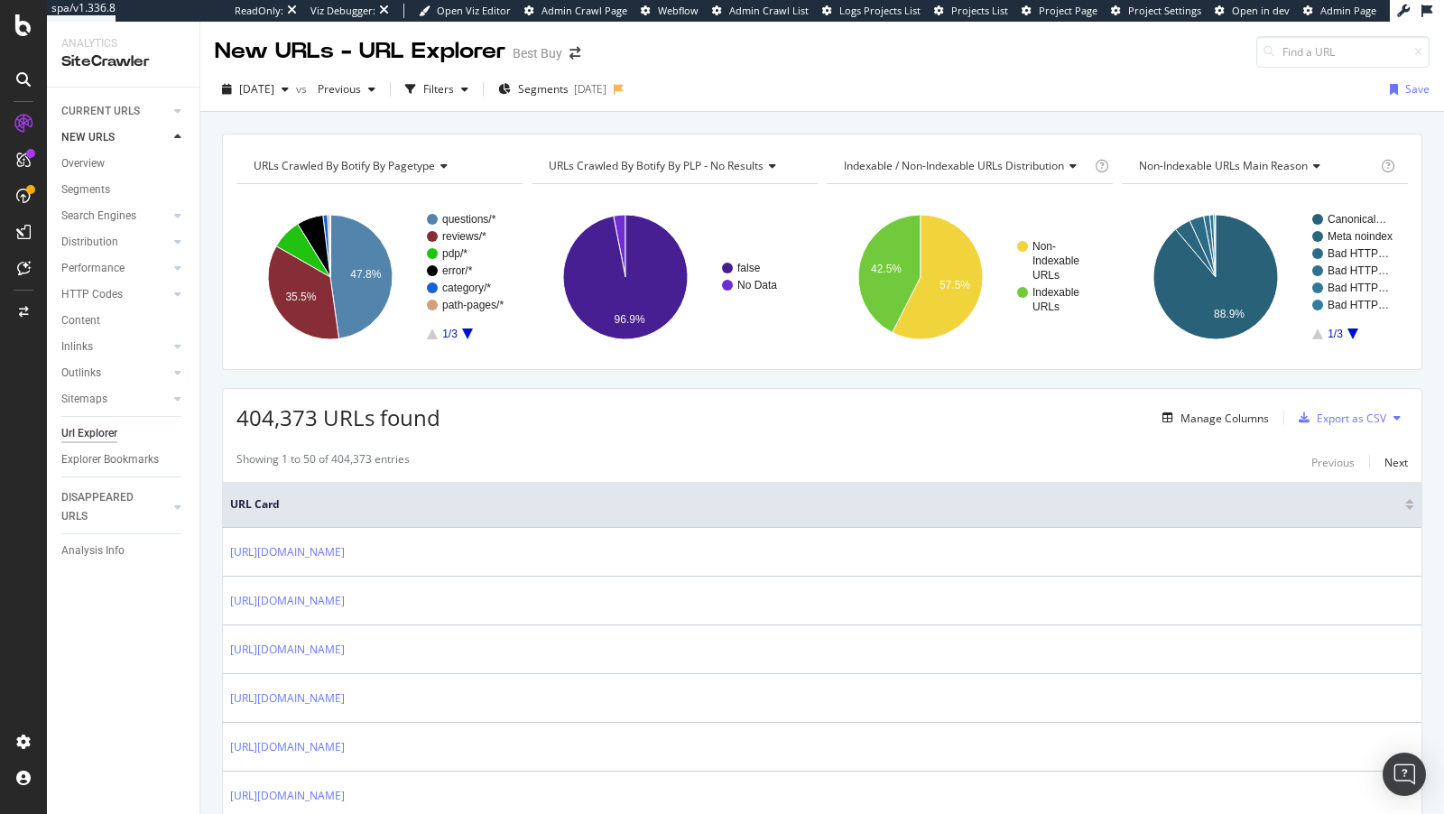
click at [108, 99] on div "CURRENT URLS" at bounding box center [130, 111] width 138 height 26
click at [110, 113] on div "CURRENT URLS" at bounding box center [100, 111] width 79 height 19
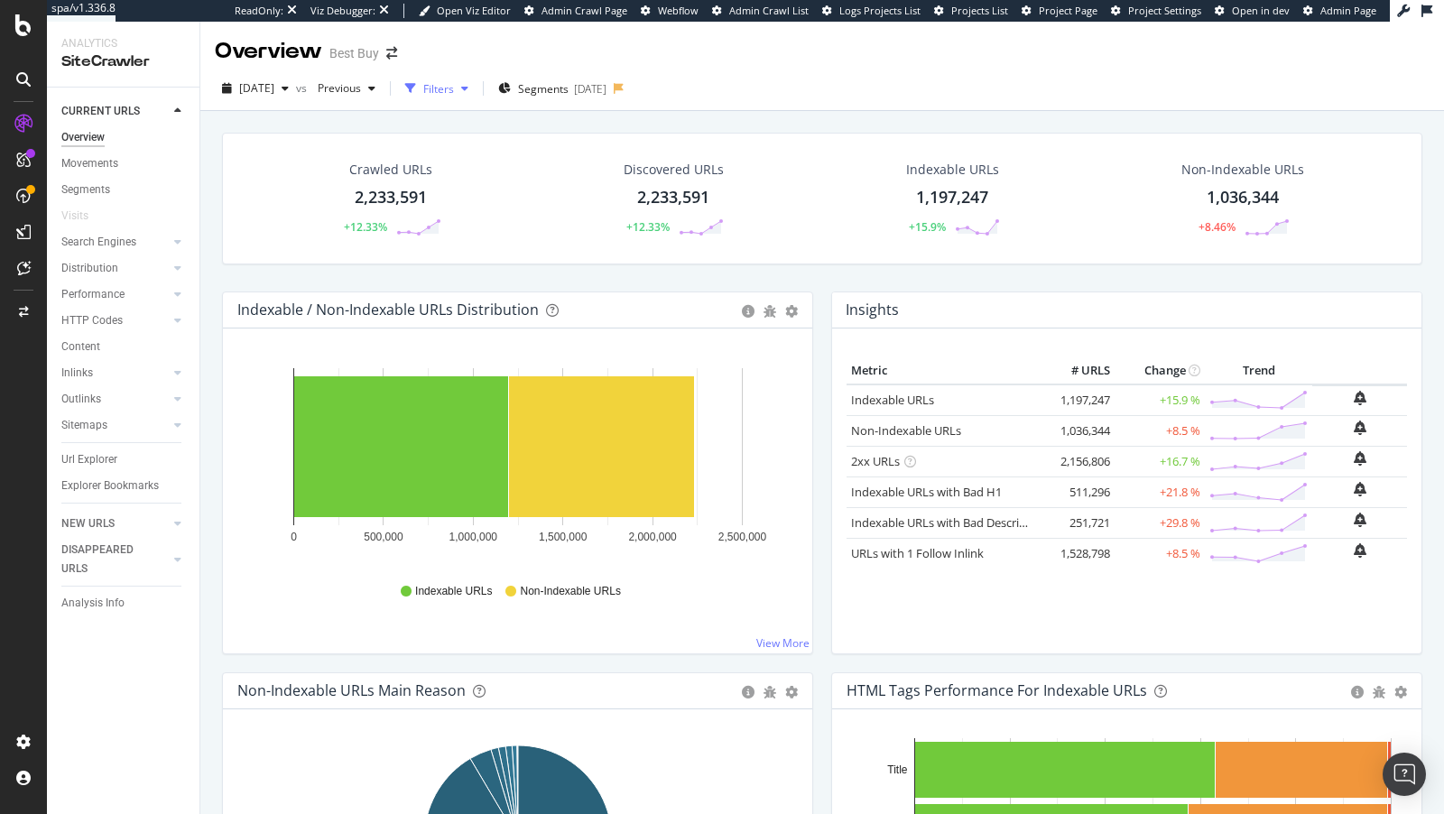
click at [454, 88] on div "Filters" at bounding box center [438, 88] width 31 height 15
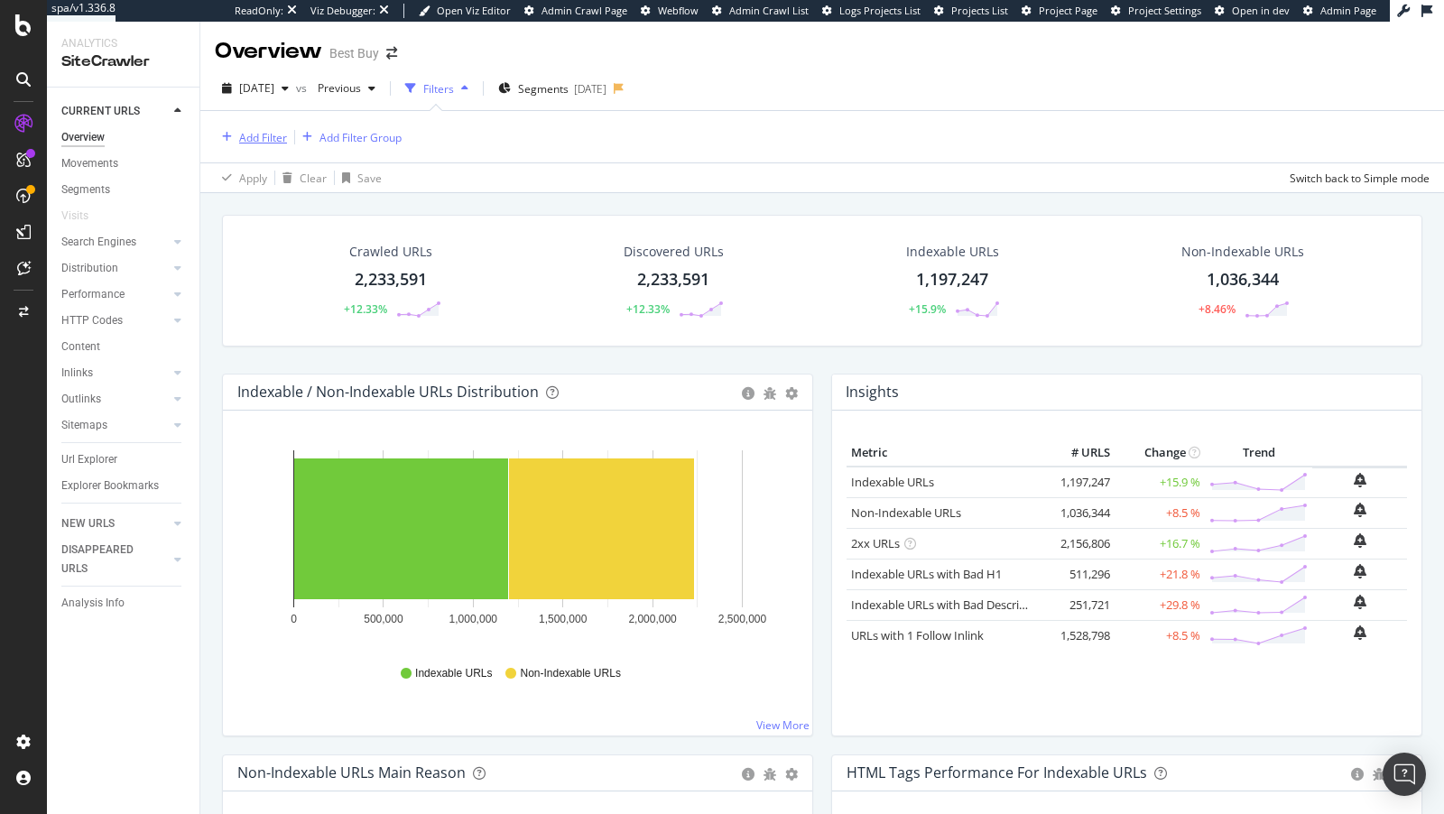
click at [259, 133] on div "Add Filter" at bounding box center [263, 137] width 48 height 15
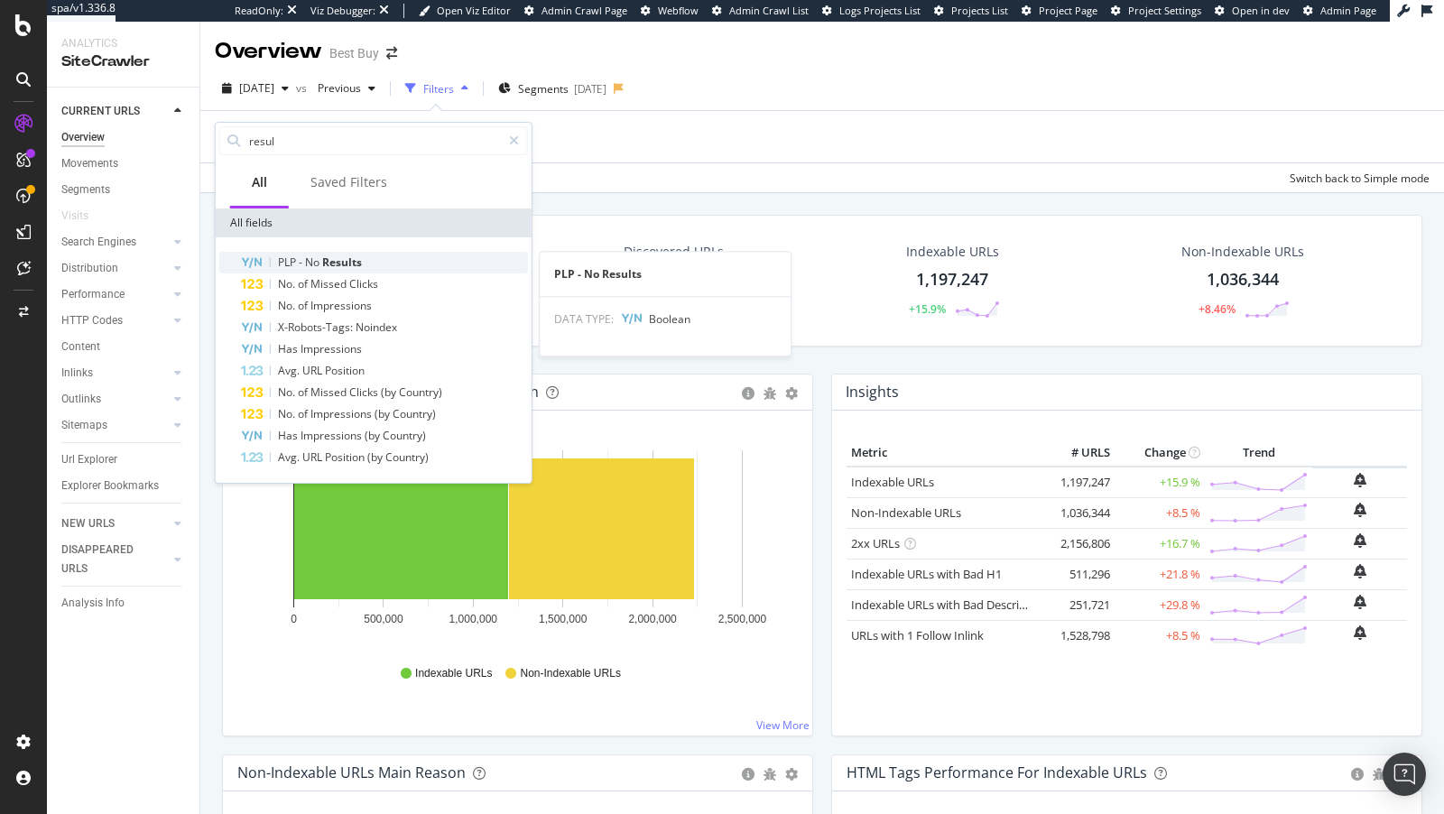
type input "resul"
click at [333, 262] on span "Results" at bounding box center [342, 262] width 40 height 15
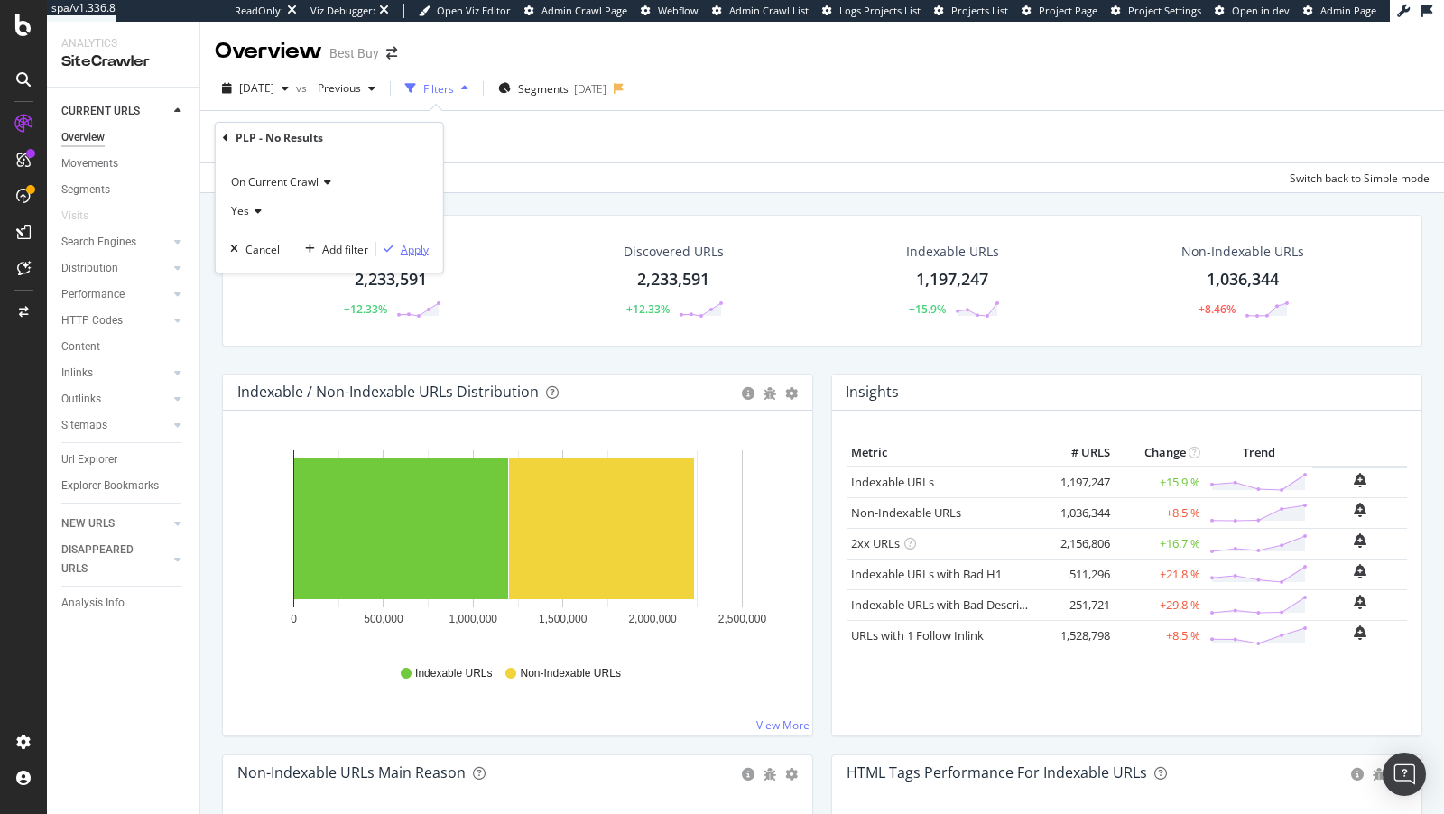
click at [405, 253] on div "Apply" at bounding box center [415, 249] width 28 height 15
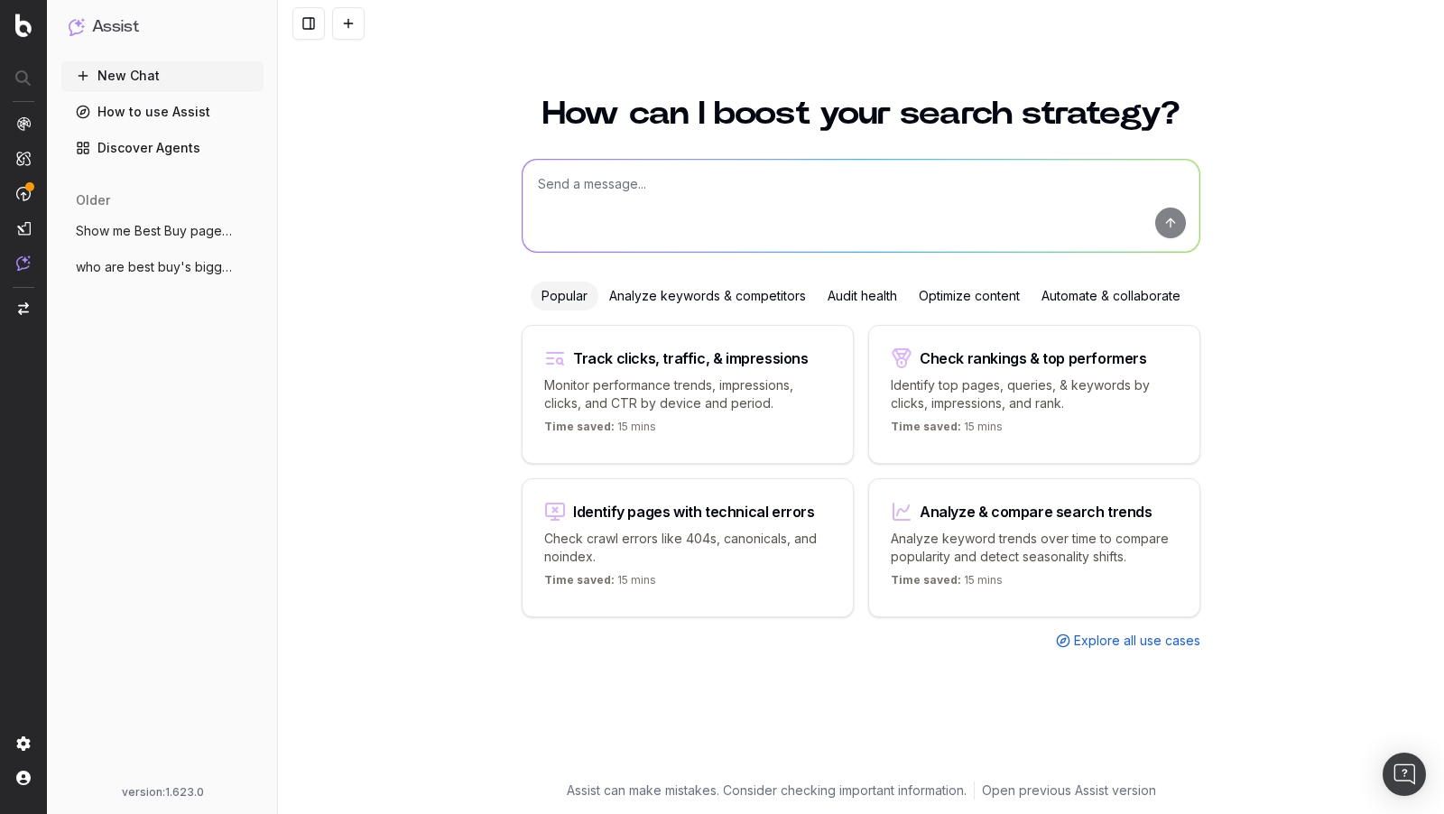
click at [688, 515] on div "Identify pages with technical errors" at bounding box center [687, 512] width 287 height 22
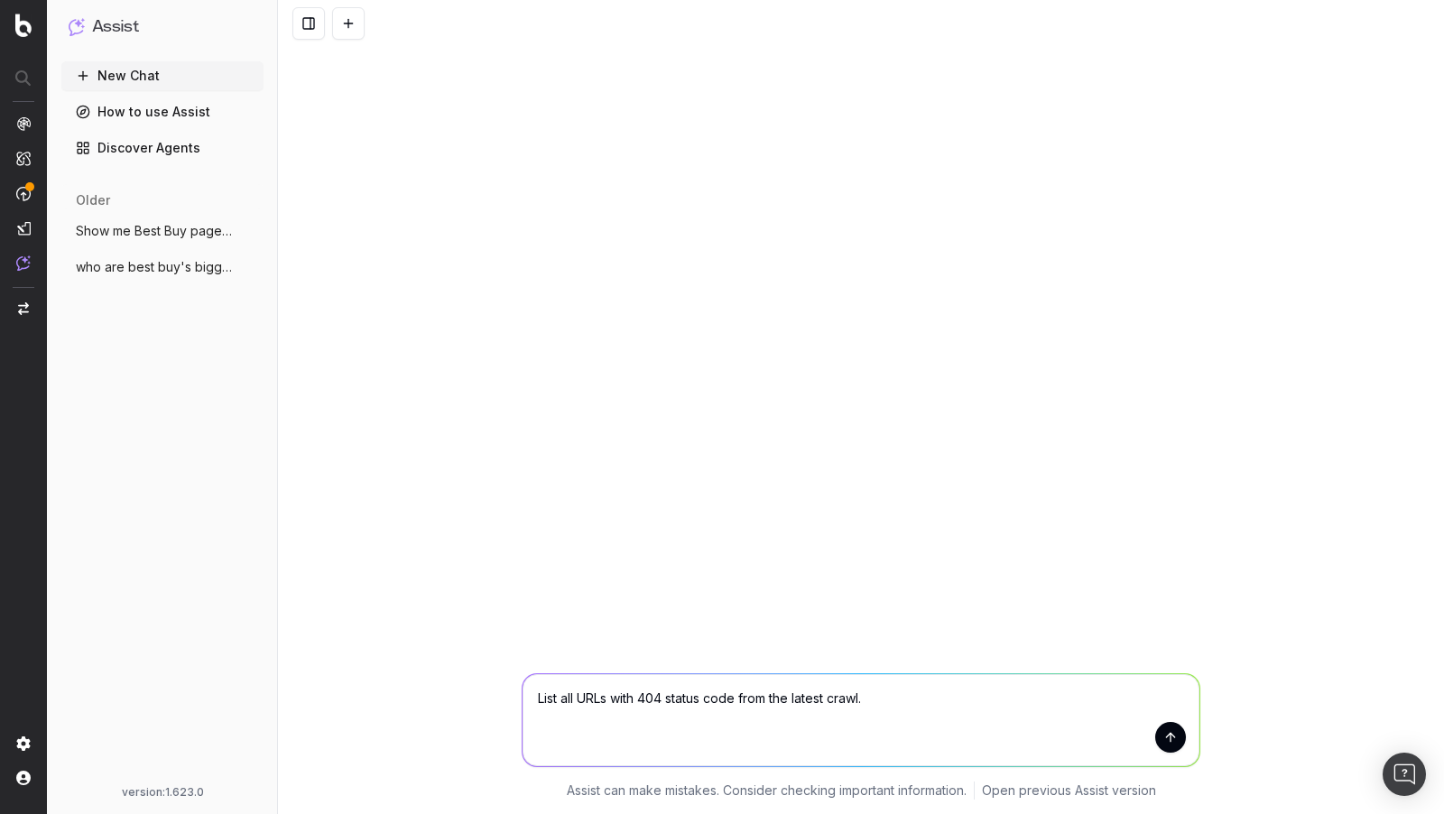
click at [1167, 747] on button "submit" at bounding box center [1170, 737] width 31 height 31
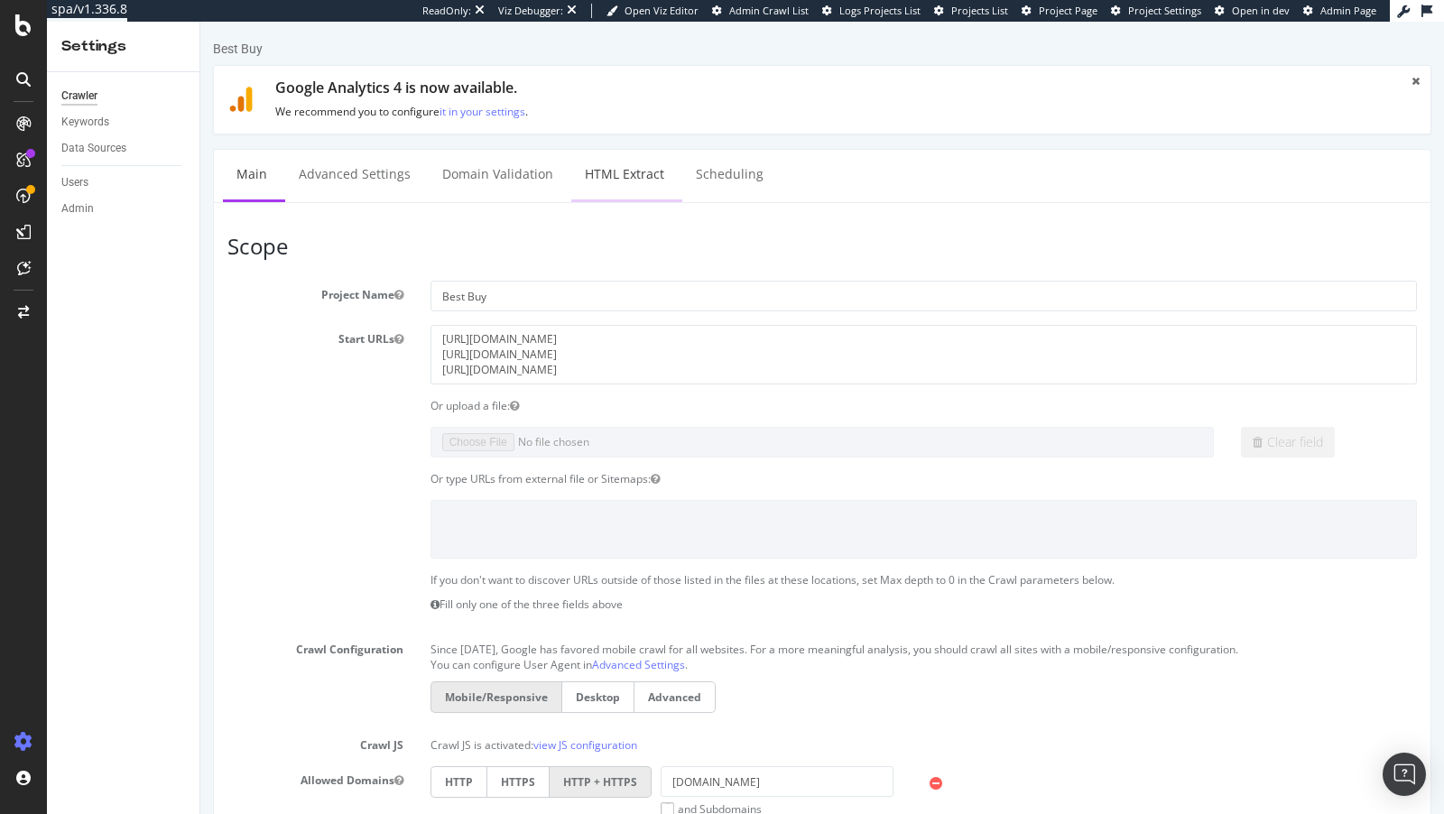
click at [589, 180] on link "HTML Extract" at bounding box center [624, 175] width 106 height 50
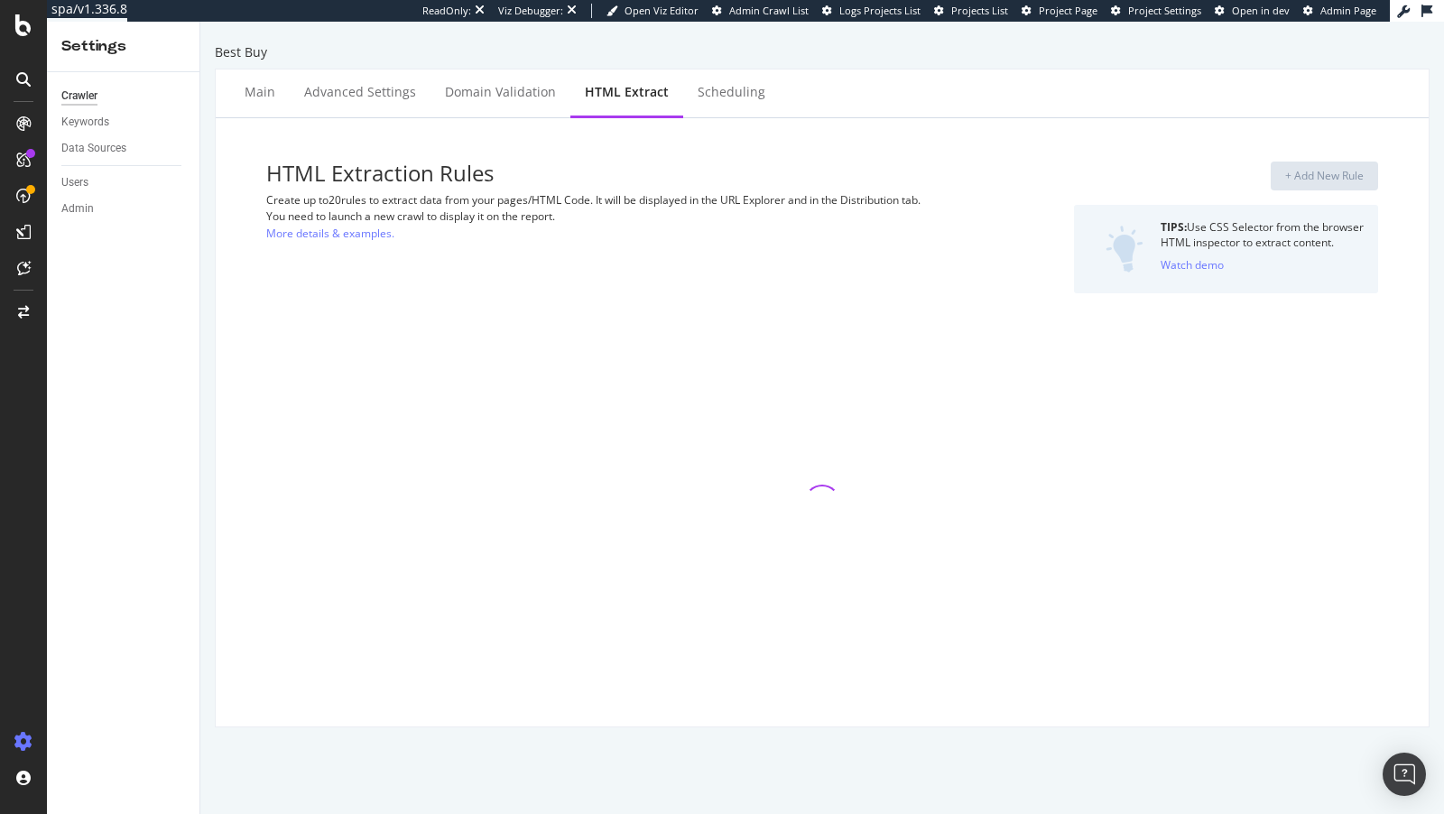
select select "exist"
select select "count"
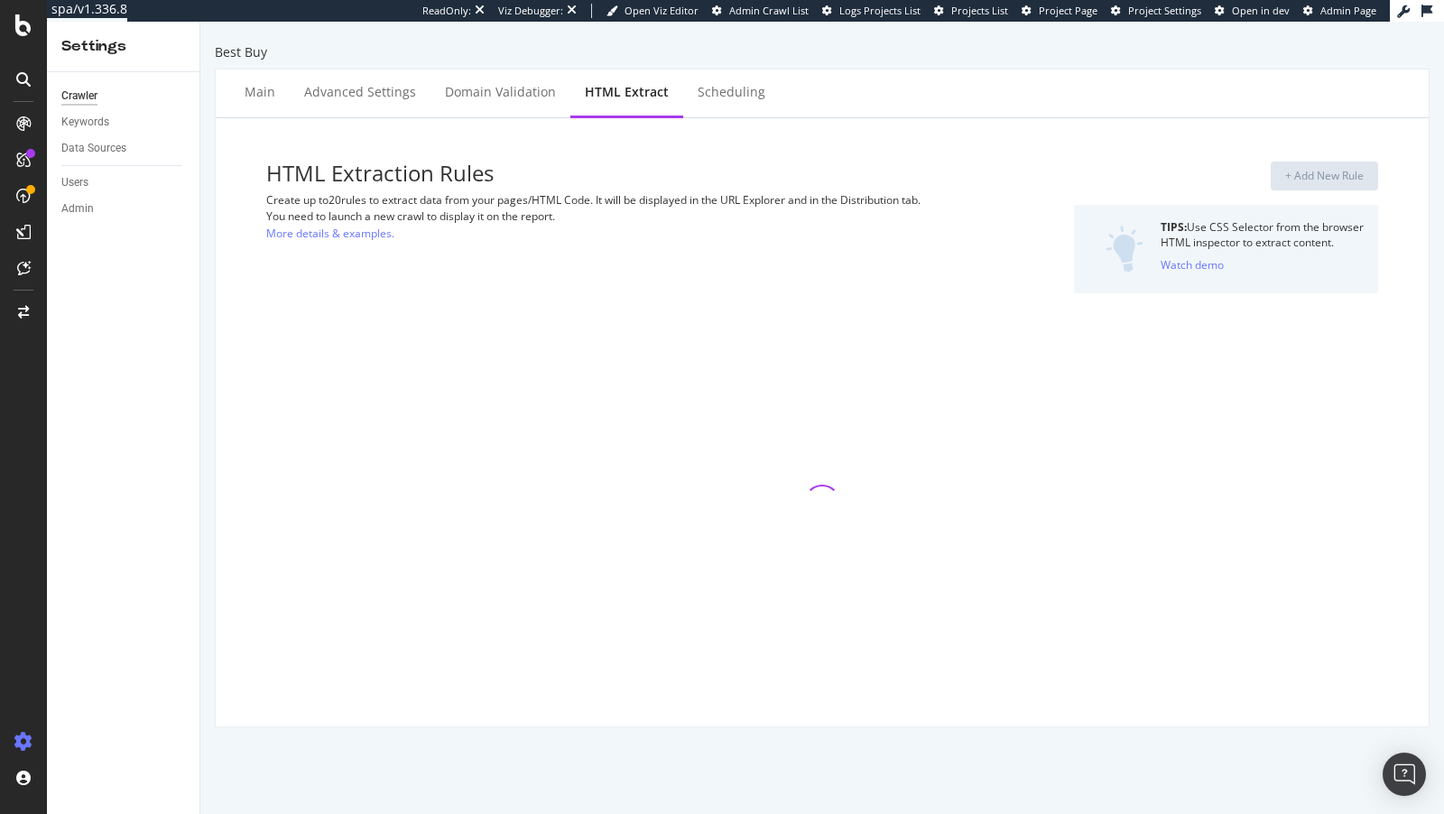
select select "html.length"
select select "i"
select select "exist"
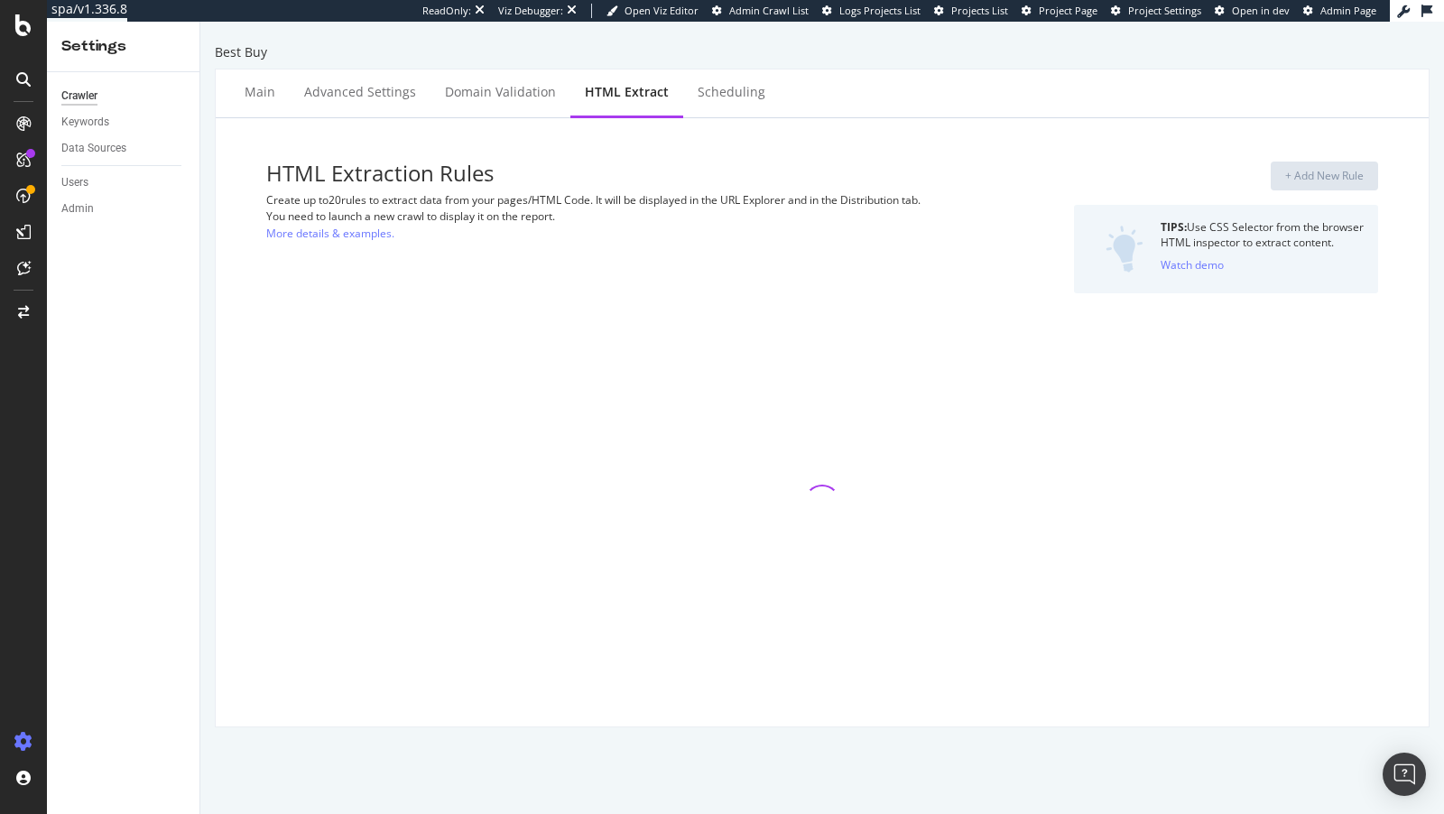
select select "exist"
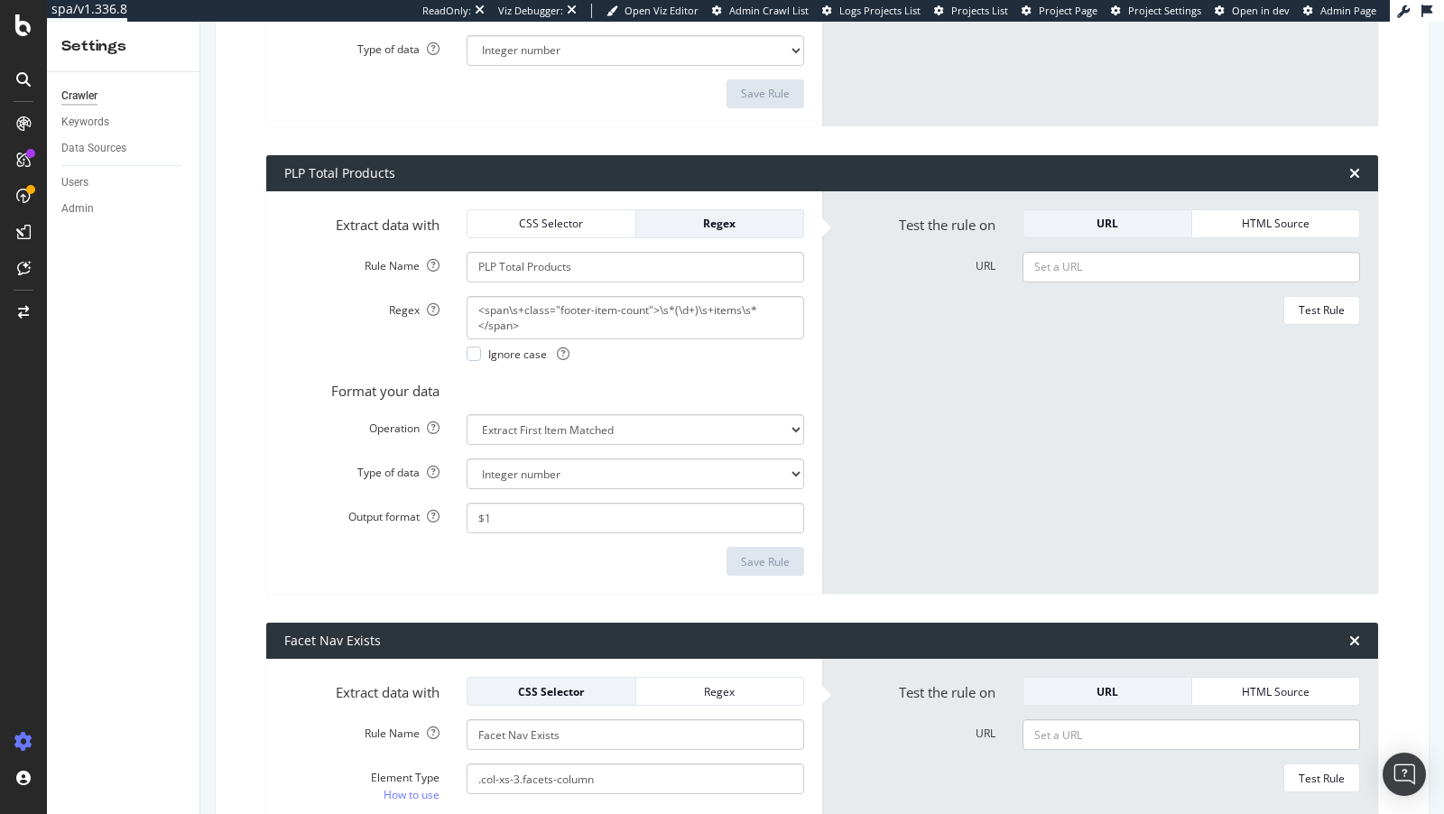
scroll to position [2776, 0]
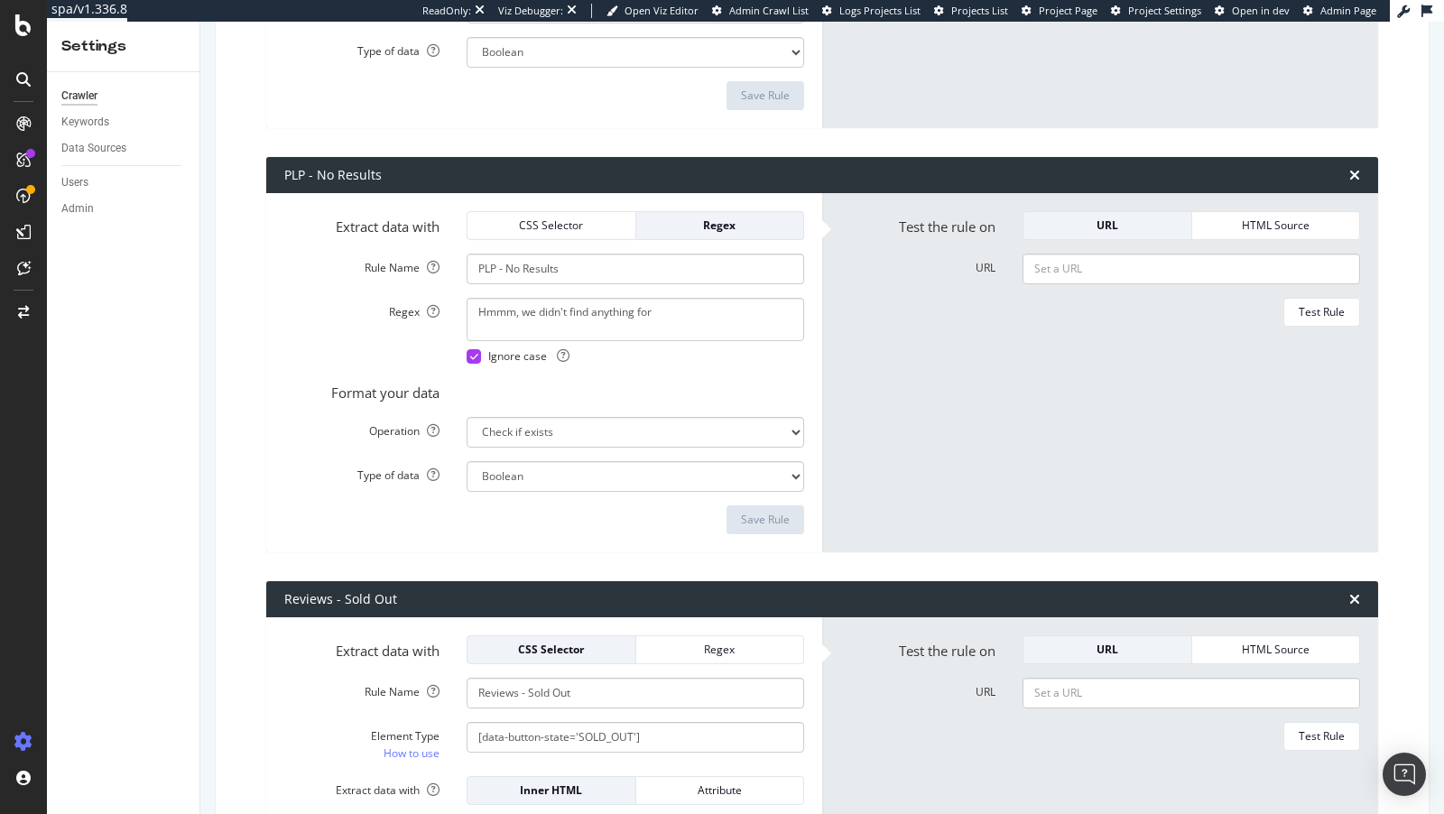
scroll to position [3865, 0]
